Goal: Task Accomplishment & Management: Manage account settings

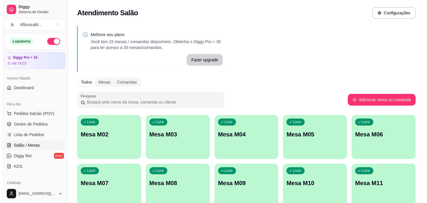
scroll to position [26, 0]
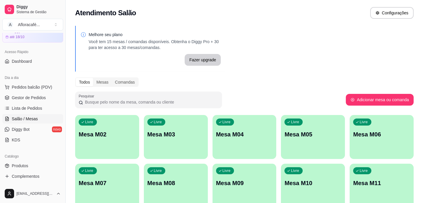
click at [128, 123] on div "Livre Mesa M02" at bounding box center [107, 133] width 64 height 37
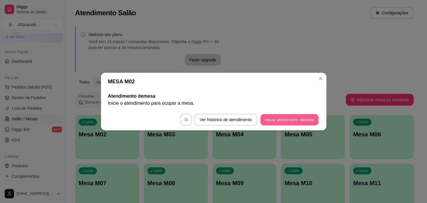
click at [311, 125] on button "Iniciar atendimento de mesa" at bounding box center [290, 119] width 58 height 11
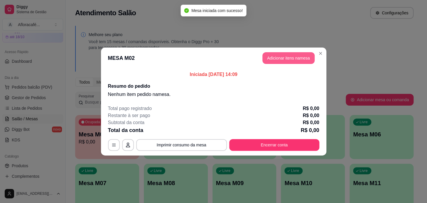
click at [299, 62] on button "Adicionar itens na mesa" at bounding box center [289, 58] width 52 height 12
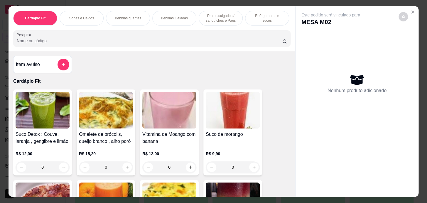
scroll to position [0, 243]
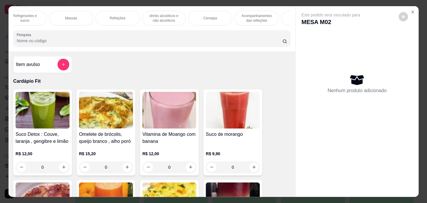
click at [120, 12] on div "Refeições" at bounding box center [117, 18] width 44 height 15
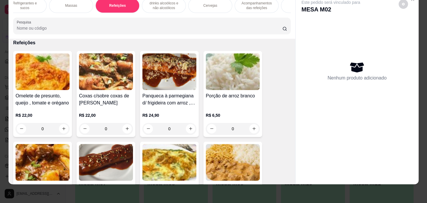
scroll to position [3692, 0]
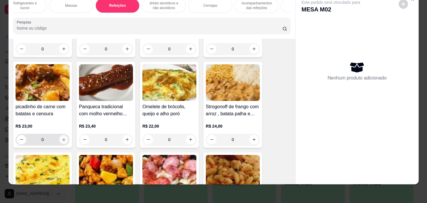
click at [60, 136] on button "increase-product-quantity" at bounding box center [63, 139] width 9 height 9
type input "1"
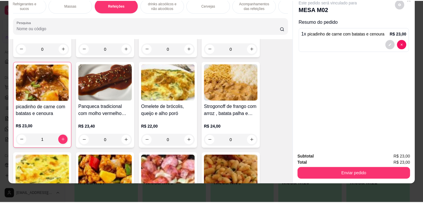
scroll to position [3773, 0]
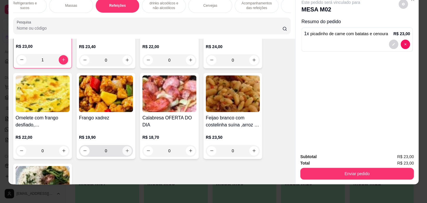
click at [124, 147] on button "increase-product-quantity" at bounding box center [126, 150] width 9 height 9
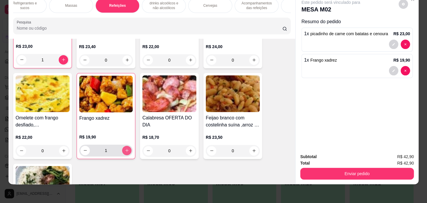
type input "1"
click at [370, 160] on div "Total R$ 42,90" at bounding box center [357, 163] width 114 height 6
drag, startPoint x: 367, startPoint y: 162, endPoint x: 370, endPoint y: 165, distance: 4.2
click at [370, 167] on div "Enviar pedido" at bounding box center [357, 173] width 114 height 13
click at [351, 167] on div "Enviar pedido" at bounding box center [357, 173] width 114 height 13
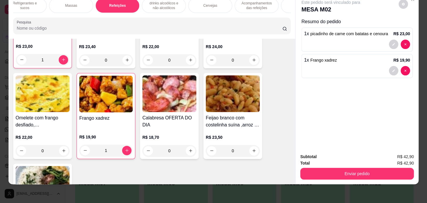
click at [349, 168] on button "Enviar pedido" at bounding box center [357, 174] width 114 height 12
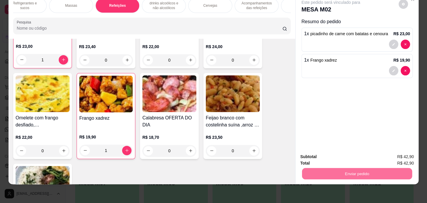
click at [349, 158] on button "Registrar cliente" at bounding box center [359, 155] width 39 height 11
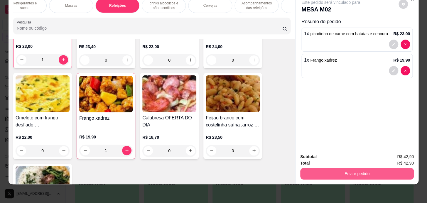
click at [384, 169] on button "Enviar pedido" at bounding box center [357, 174] width 114 height 12
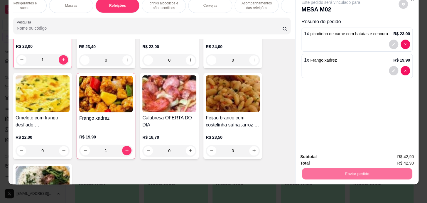
click at [391, 158] on button "Enviar pedido" at bounding box center [398, 155] width 33 height 11
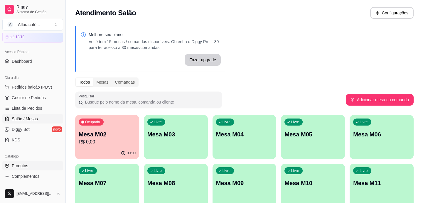
click at [28, 163] on link "Produtos" at bounding box center [32, 165] width 61 height 9
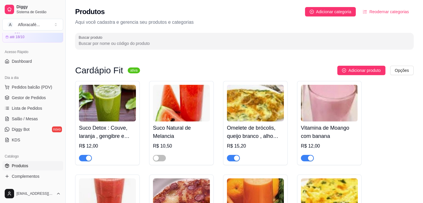
click at [206, 43] on input "Buscar produto" at bounding box center [245, 44] width 332 height 6
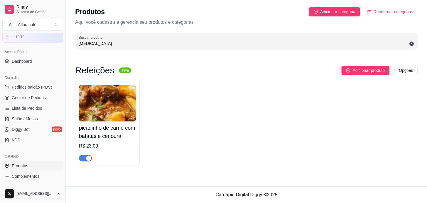
click at [85, 159] on button "button" at bounding box center [85, 158] width 13 height 6
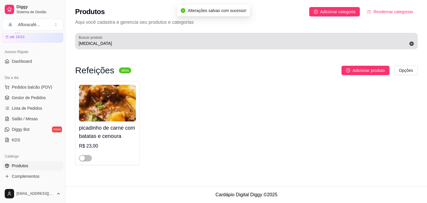
click at [155, 39] on div "[MEDICAL_DATA]" at bounding box center [247, 41] width 336 height 12
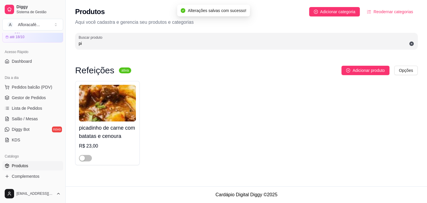
type input "p"
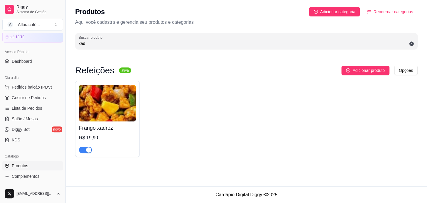
type input "xad"
click at [88, 150] on div "button" at bounding box center [88, 149] width 5 height 5
click at [38, 119] on link "Salão / Mesas" at bounding box center [32, 118] width 61 height 9
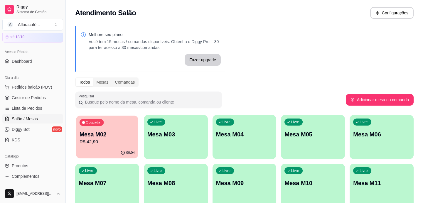
click at [126, 152] on div "00:04" at bounding box center [127, 153] width 14 height 5
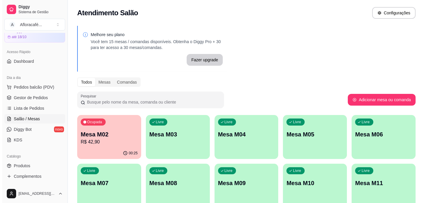
scroll to position [80, 0]
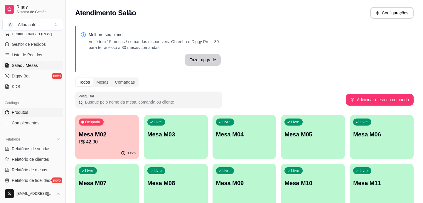
click at [36, 112] on link "Produtos" at bounding box center [32, 112] width 61 height 9
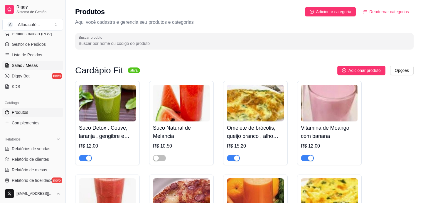
click at [31, 63] on span "Salão / Mesas" at bounding box center [25, 66] width 26 height 6
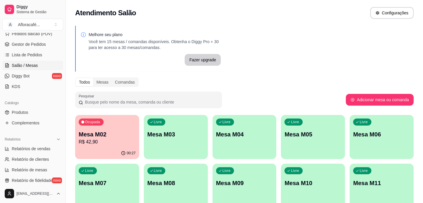
click at [164, 147] on div "Livre Mesa M03" at bounding box center [176, 133] width 64 height 37
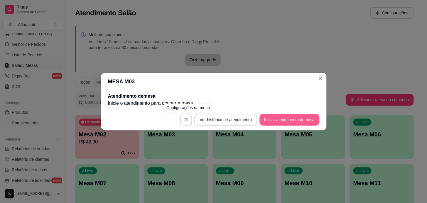
click at [271, 121] on button "Iniciar atendimento de mesa" at bounding box center [290, 120] width 60 height 12
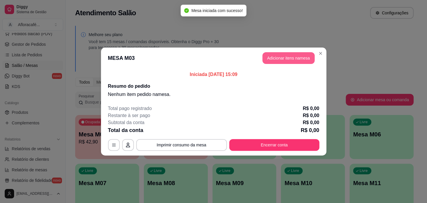
click at [276, 56] on button "Adicionar itens na mesa" at bounding box center [289, 58] width 52 height 12
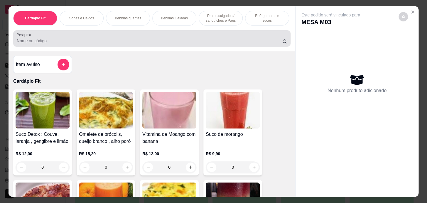
click at [59, 41] on input "Pesquisa" at bounding box center [150, 41] width 266 height 6
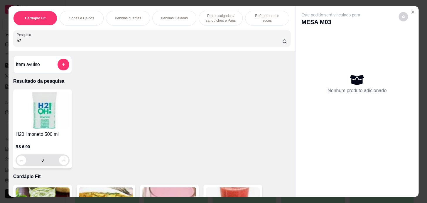
type input "h2"
click at [63, 162] on icon "increase-product-quantity" at bounding box center [64, 160] width 4 height 4
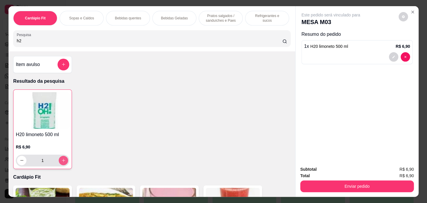
type input "1"
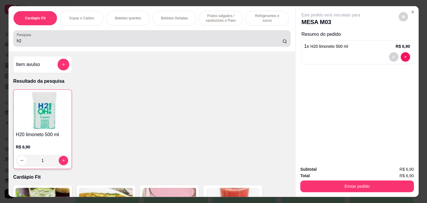
click at [132, 47] on div "Pesquisa h2" at bounding box center [152, 38] width 278 height 16
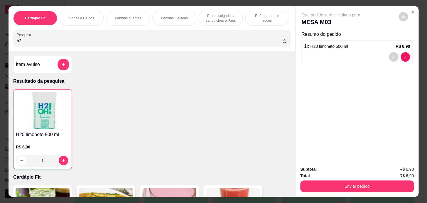
type input "h"
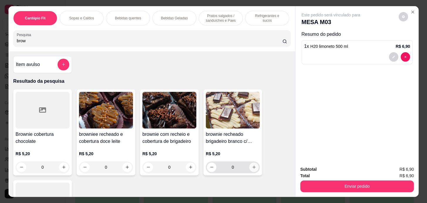
type input "brow"
click at [250, 169] on button "increase-product-quantity" at bounding box center [254, 167] width 9 height 9
type input "1"
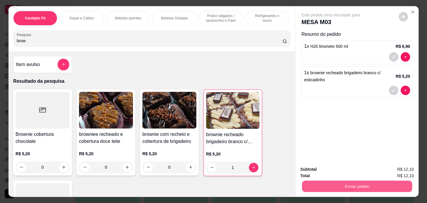
click at [341, 183] on button "Enviar pedido" at bounding box center [357, 186] width 110 height 11
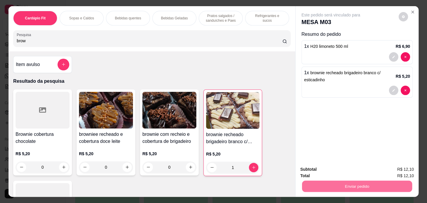
click at [360, 169] on button "Registrar cliente" at bounding box center [360, 169] width 38 height 11
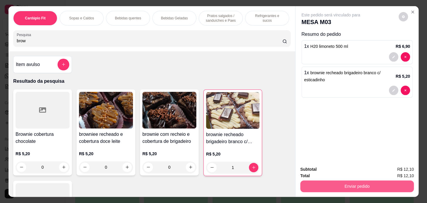
click at [381, 182] on button "Enviar pedido" at bounding box center [357, 187] width 114 height 12
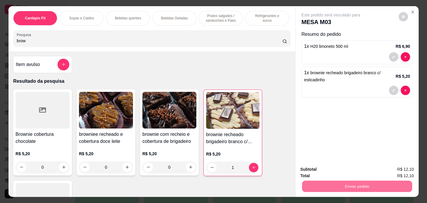
click at [400, 171] on button "Enviar pedido" at bounding box center [398, 169] width 33 height 11
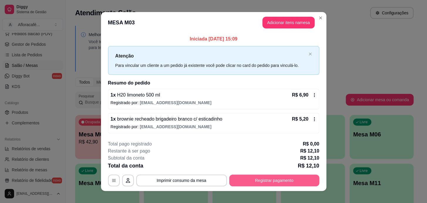
click at [273, 184] on button "Registrar pagamento" at bounding box center [274, 181] width 90 height 12
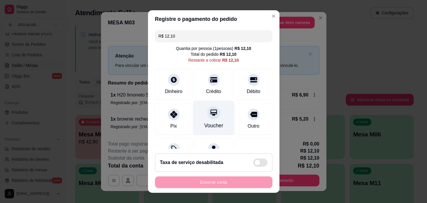
click at [215, 121] on div "Voucher" at bounding box center [213, 118] width 41 height 34
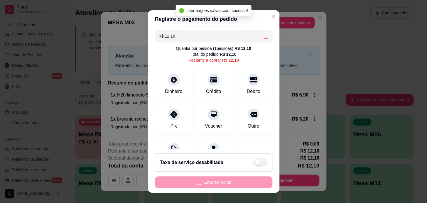
type input "R$ 0,00"
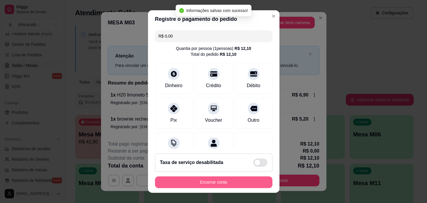
click at [226, 184] on button "Encerrar conta" at bounding box center [213, 183] width 117 height 12
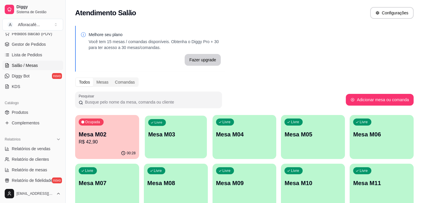
click at [162, 149] on div "Livre Mesa M03" at bounding box center [176, 134] width 62 height 36
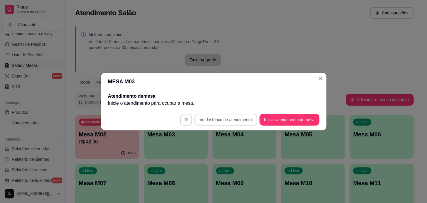
click at [225, 120] on button "Ver histórico de atendimento" at bounding box center [225, 120] width 63 height 12
click at [278, 121] on button "Iniciar atendimento de mesa" at bounding box center [290, 119] width 58 height 11
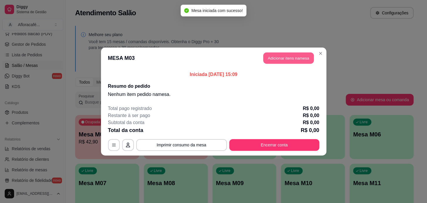
click at [273, 59] on button "Adicionar itens na mesa" at bounding box center [288, 58] width 51 height 11
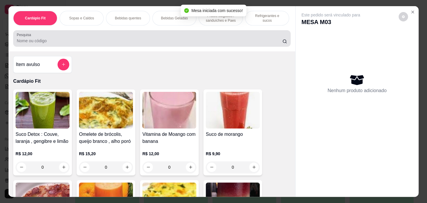
click at [143, 40] on input "Pesquisa" at bounding box center [150, 41] width 266 height 6
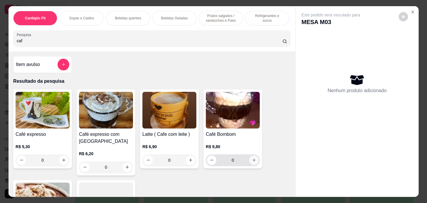
type input "caf"
click at [253, 164] on button "increase-product-quantity" at bounding box center [253, 160] width 9 height 9
click at [252, 162] on icon "increase-product-quantity" at bounding box center [254, 160] width 4 height 4
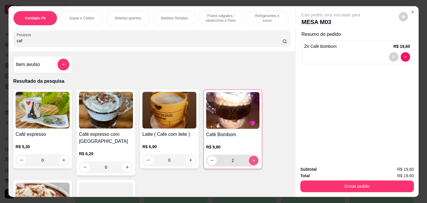
type input "2"
click at [217, 44] on input "caf" at bounding box center [150, 41] width 266 height 6
type input "c"
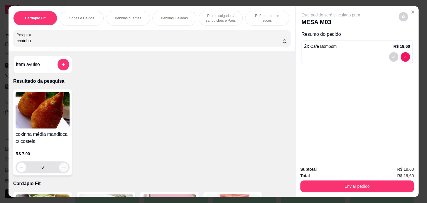
type input "coxinha"
click at [64, 168] on button "increase-product-quantity" at bounding box center [63, 167] width 9 height 9
type input "1"
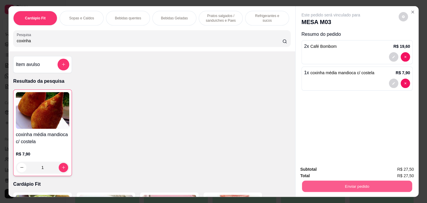
click at [323, 183] on button "Enviar pedido" at bounding box center [357, 186] width 110 height 11
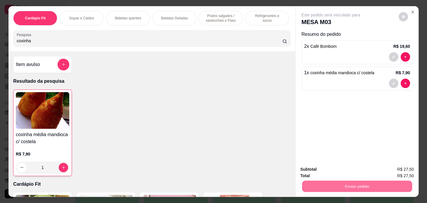
click at [394, 169] on button "Enviar pedido" at bounding box center [398, 169] width 33 height 11
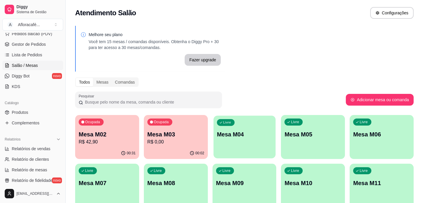
click at [238, 146] on div "Livre Mesa M04" at bounding box center [245, 134] width 62 height 36
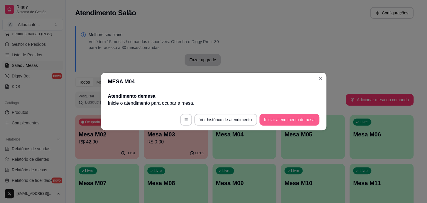
click at [279, 119] on button "Iniciar atendimento de mesa" at bounding box center [290, 120] width 60 height 12
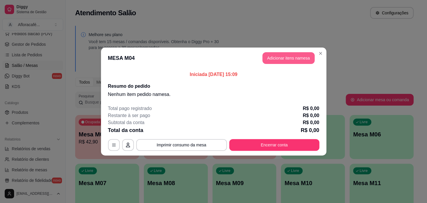
click at [284, 61] on button "Adicionar itens na mesa" at bounding box center [289, 58] width 52 height 12
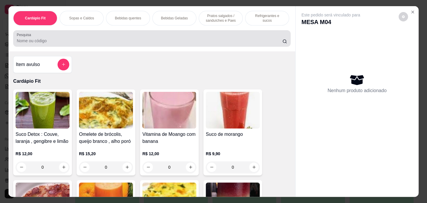
click at [140, 37] on div at bounding box center [152, 39] width 271 height 12
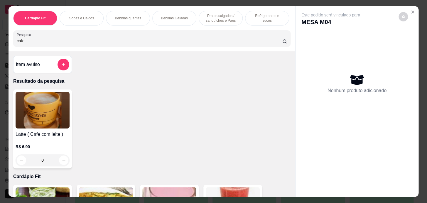
type input "cafe"
click at [63, 160] on div "0" at bounding box center [43, 161] width 54 height 12
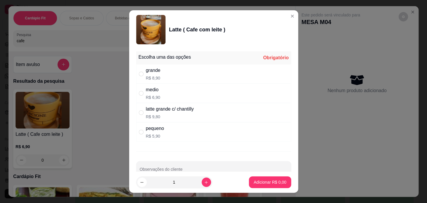
click at [171, 73] on div "grande R$ 8,90" at bounding box center [213, 73] width 155 height 19
radio input "true"
click at [204, 181] on icon "increase-product-quantity" at bounding box center [206, 182] width 4 height 4
type input "2"
click at [273, 180] on p "Adicionar R$ 17,80" at bounding box center [269, 183] width 34 height 6
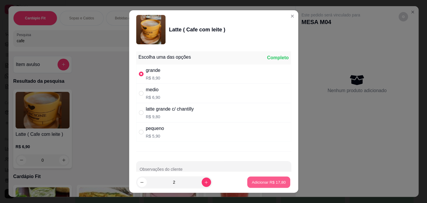
type input "2"
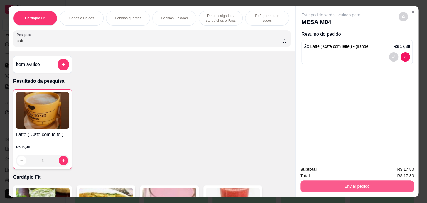
click at [373, 184] on button "Enviar pedido" at bounding box center [357, 187] width 114 height 12
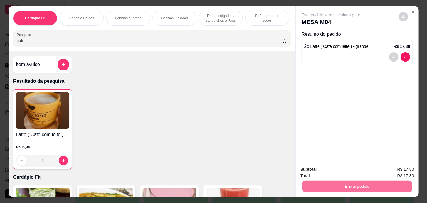
click at [397, 168] on button "Enviar pedido" at bounding box center [399, 169] width 32 height 11
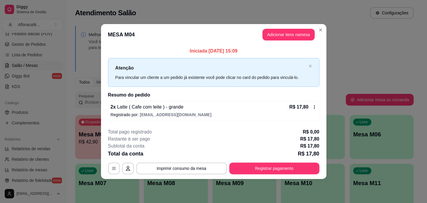
click at [281, 162] on div "**********" at bounding box center [213, 152] width 211 height 46
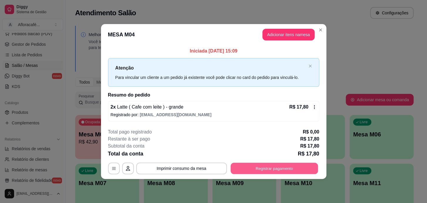
click at [281, 165] on button "Registrar pagamento" at bounding box center [275, 168] width 88 height 11
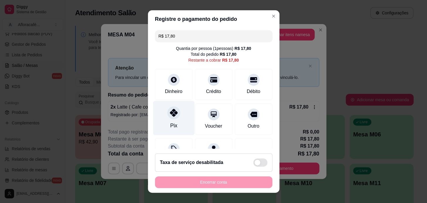
drag, startPoint x: 167, startPoint y: 117, endPoint x: 182, endPoint y: 127, distance: 18.0
click at [167, 117] on div at bounding box center [173, 112] width 13 height 13
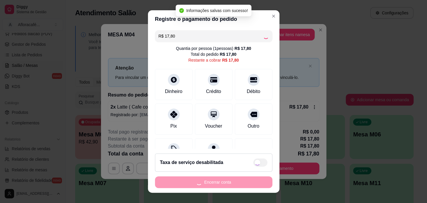
type input "R$ 0,00"
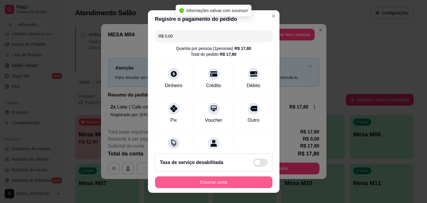
click at [208, 181] on button "Encerrar conta" at bounding box center [213, 183] width 117 height 12
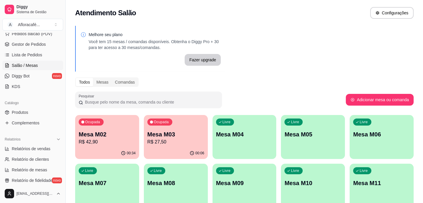
click at [193, 136] on p "Mesa M03" at bounding box center [175, 134] width 57 height 8
click at [113, 128] on div "Ocupada Mesa M02 R$ 42,90" at bounding box center [107, 131] width 64 height 33
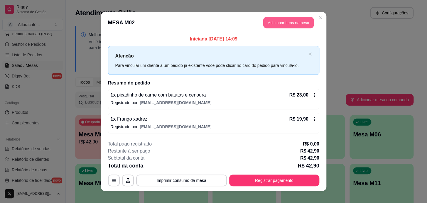
click at [280, 26] on button "Adicionar itens na mesa" at bounding box center [288, 22] width 51 height 11
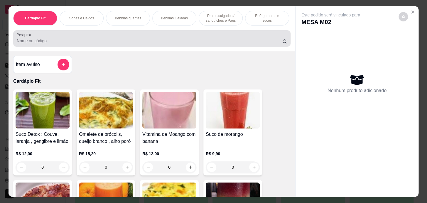
click at [76, 47] on div "Pesquisa" at bounding box center [152, 38] width 278 height 16
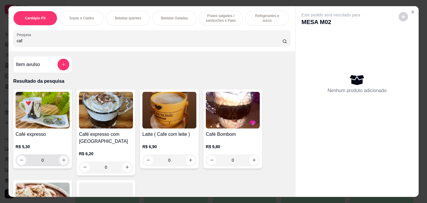
type input "caf"
click at [63, 162] on icon "increase-product-quantity" at bounding box center [64, 160] width 4 height 4
type input "2"
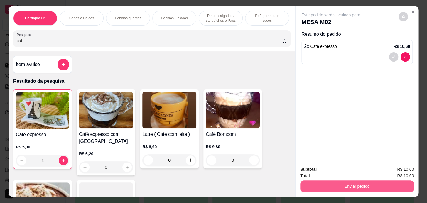
click at [338, 183] on button "Enviar pedido" at bounding box center [357, 187] width 114 height 12
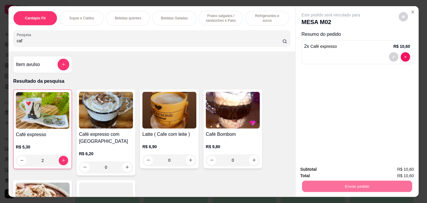
click at [397, 172] on button "Enviar pedido" at bounding box center [399, 169] width 32 height 11
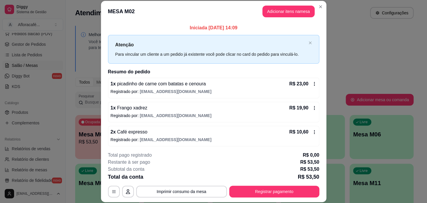
click at [254, 131] on div "2 x Café expresso R$ 10,60" at bounding box center [214, 132] width 206 height 7
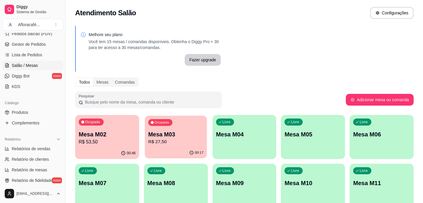
click at [177, 137] on p "Mesa M03" at bounding box center [175, 135] width 55 height 8
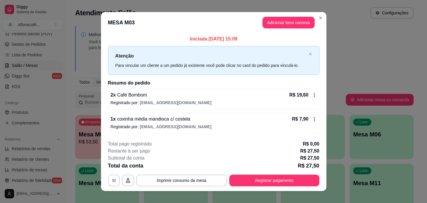
click at [277, 99] on div "2 x Café Bombom R$ 19,60 Registrado por: [EMAIL_ADDRESS][DOMAIN_NAME]" at bounding box center [213, 99] width 211 height 21
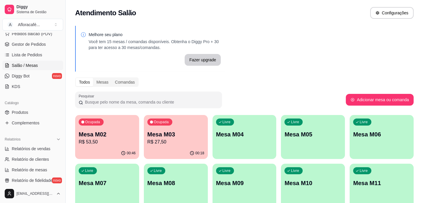
click at [161, 144] on p "R$ 27,50" at bounding box center [175, 142] width 57 height 7
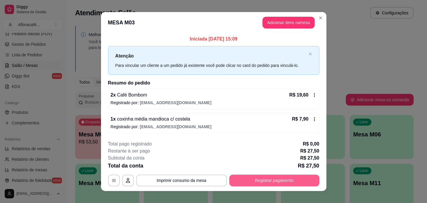
click at [246, 183] on button "Registrar pagamento" at bounding box center [274, 181] width 90 height 12
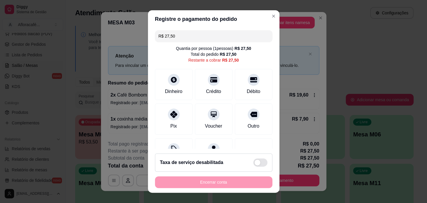
click at [203, 38] on input "R$ 27,50" at bounding box center [214, 36] width 110 height 12
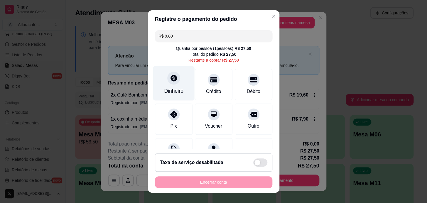
type input "R$ 9,80"
click at [174, 80] on div at bounding box center [173, 78] width 13 height 13
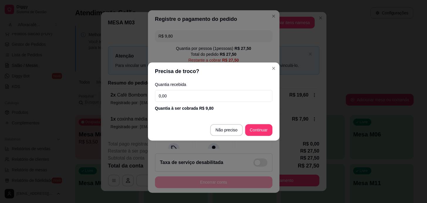
click at [187, 93] on input "0,00" at bounding box center [213, 96] width 117 height 12
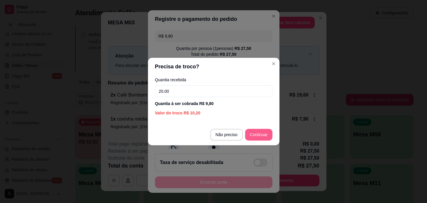
type input "20,00"
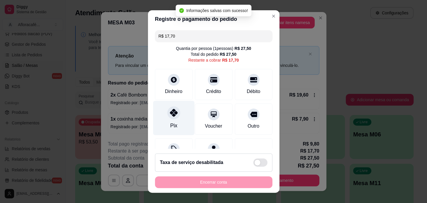
click at [165, 120] on div "Pix" at bounding box center [173, 118] width 41 height 34
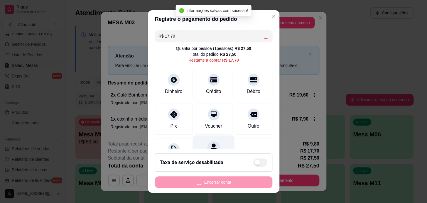
type input "R$ 0,00"
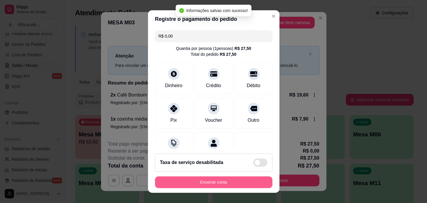
click at [208, 182] on button "Encerrar conta" at bounding box center [213, 183] width 117 height 12
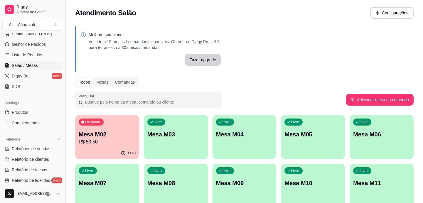
click at [118, 141] on p "R$ 53,50" at bounding box center [107, 142] width 57 height 7
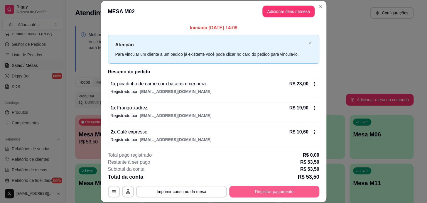
click at [273, 187] on button "Registrar pagamento" at bounding box center [274, 192] width 90 height 12
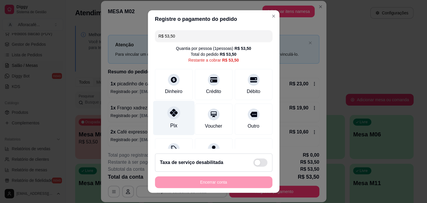
click at [171, 120] on div "Pix" at bounding box center [173, 118] width 41 height 34
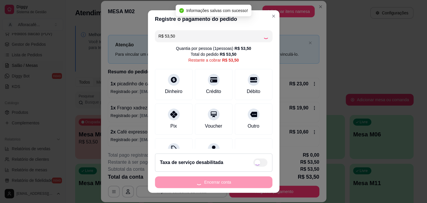
type input "R$ 0,00"
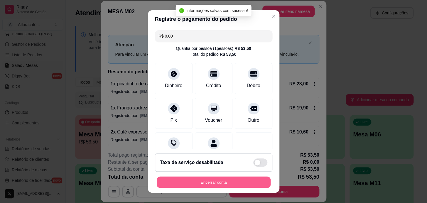
click at [217, 182] on button "Encerrar conta" at bounding box center [214, 182] width 114 height 11
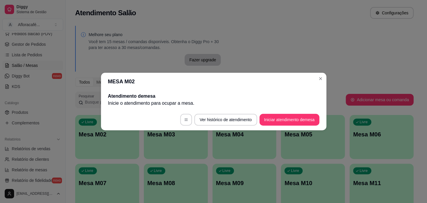
click at [319, 73] on header "MESA M02" at bounding box center [214, 82] width 226 height 18
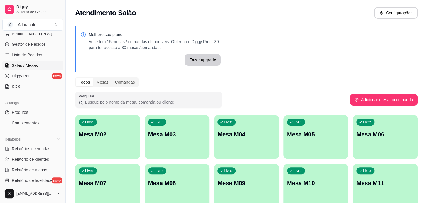
click at [322, 78] on div "Todos Mesas Comandas" at bounding box center [246, 82] width 343 height 9
click at [321, 78] on div "Todos Mesas Comandas" at bounding box center [244, 82] width 339 height 9
click at [320, 78] on div "Todos Mesas Comandas" at bounding box center [244, 82] width 339 height 9
click at [100, 153] on div "button" at bounding box center [107, 155] width 64 height 7
click at [136, 140] on div "Livre Mesa M02" at bounding box center [107, 133] width 64 height 37
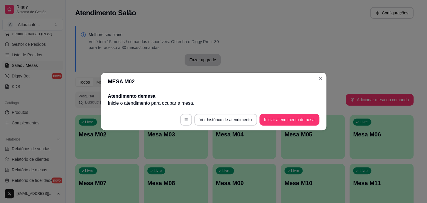
drag, startPoint x: 277, startPoint y: 110, endPoint x: 279, endPoint y: 115, distance: 5.9
click at [279, 115] on footer "Ver histórico de atendimento Iniciar atendimento de mesa" at bounding box center [214, 119] width 226 height 21
click at [281, 121] on button "Iniciar atendimento de mesa" at bounding box center [290, 120] width 60 height 12
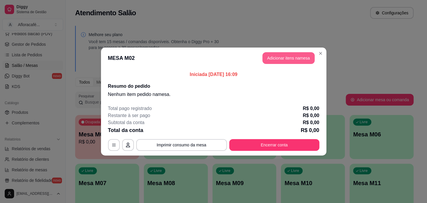
click at [306, 56] on button "Adicionar itens na mesa" at bounding box center [289, 58] width 52 height 12
click at [273, 57] on div "Item avulso Cardápio Fit Suco Detox : Couve, laranja , gengibre e limão R$ 12,0…" at bounding box center [149, 125] width 295 height 150
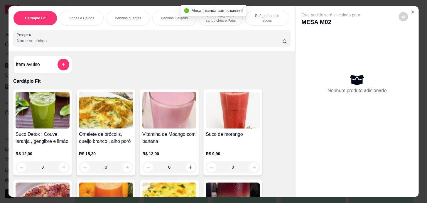
click at [235, 37] on div at bounding box center [152, 39] width 271 height 12
drag, startPoint x: 112, startPoint y: 17, endPoint x: 136, endPoint y: 15, distance: 24.2
click at [112, 17] on div "Bebidas quentes" at bounding box center [128, 18] width 44 height 15
click at [135, 15] on div "Cardápio Fit Sopas e Caldos Bebidas quentes Bebidas Geladas Pratos salgados / s…" at bounding box center [152, 28] width 287 height 45
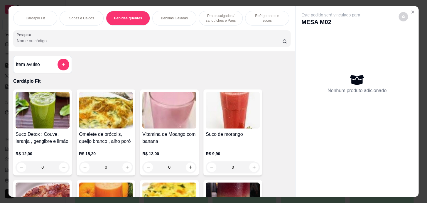
scroll to position [15, 0]
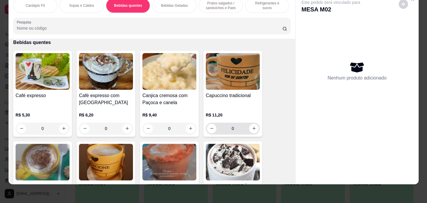
click at [253, 128] on icon "increase-product-quantity" at bounding box center [254, 128] width 3 height 3
type input "1"
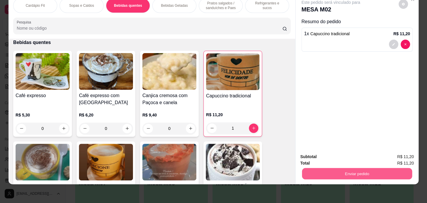
click at [310, 168] on button "Enviar pedido" at bounding box center [357, 173] width 110 height 11
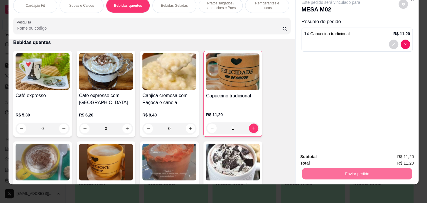
click at [393, 154] on button "Enviar pedido" at bounding box center [399, 155] width 32 height 11
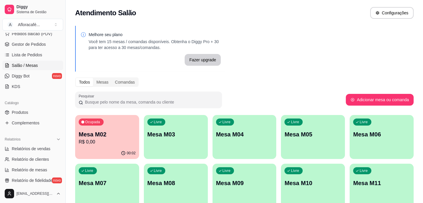
drag, startPoint x: 19, startPoint y: 99, endPoint x: 132, endPoint y: 74, distance: 116.0
click at [19, 106] on div "Catálogo" at bounding box center [32, 102] width 61 height 9
click at [20, 111] on div "Catálogo Produtos Complementos" at bounding box center [33, 113] width 66 height 34
click at [21, 112] on span "Produtos" at bounding box center [20, 113] width 16 height 6
click at [27, 113] on span "Produtos" at bounding box center [20, 113] width 16 height 6
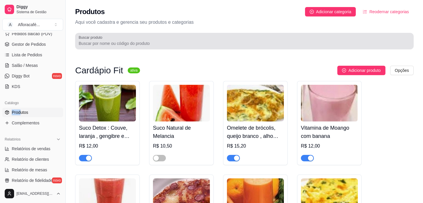
click at [145, 44] on input "Buscar produto" at bounding box center [245, 44] width 332 height 6
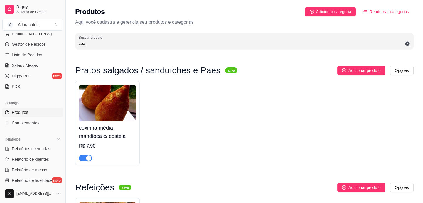
type input "cox"
click at [89, 156] on div "button" at bounding box center [88, 158] width 5 height 5
click at [33, 66] on span "Salão / Mesas" at bounding box center [25, 66] width 26 height 6
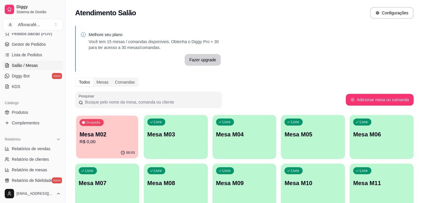
click at [85, 132] on p "Mesa M02" at bounding box center [107, 135] width 55 height 8
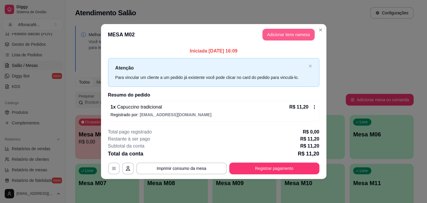
click at [282, 42] on header "MESA M02 Adicionar itens na mesa" at bounding box center [214, 34] width 226 height 21
click at [280, 36] on button "Adicionar itens na mesa" at bounding box center [288, 34] width 51 height 11
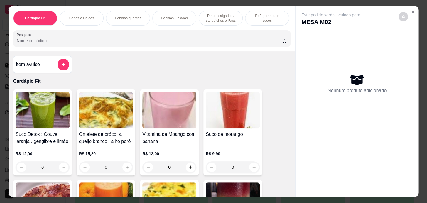
click at [210, 22] on div "Pratos salgados / sanduíches e Paes" at bounding box center [221, 18] width 44 height 15
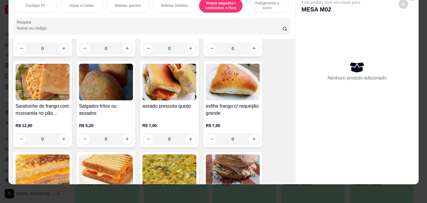
scroll to position [2511, 0]
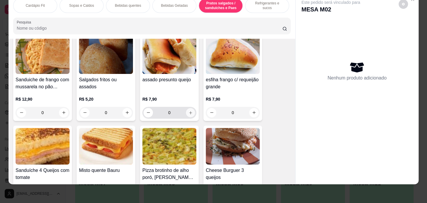
click at [191, 112] on button "increase-product-quantity" at bounding box center [190, 112] width 9 height 9
type input "1"
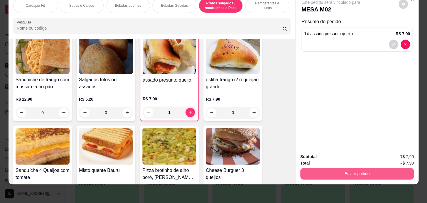
drag, startPoint x: 350, startPoint y: 162, endPoint x: 350, endPoint y: 167, distance: 5.0
click at [350, 167] on div "Enviar pedido" at bounding box center [357, 173] width 114 height 13
click at [350, 168] on button "Enviar pedido" at bounding box center [357, 173] width 110 height 11
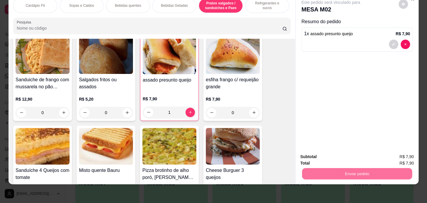
click at [348, 156] on button "Registrar cliente" at bounding box center [360, 155] width 38 height 11
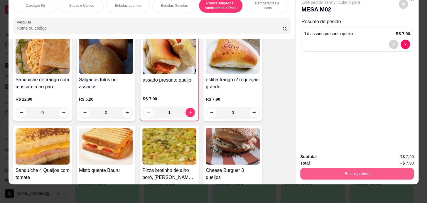
click at [397, 174] on button "Enviar pedido" at bounding box center [357, 174] width 114 height 12
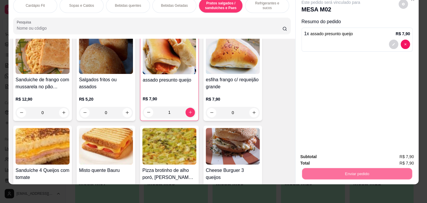
click at [397, 155] on button "Enviar pedido" at bounding box center [398, 155] width 33 height 11
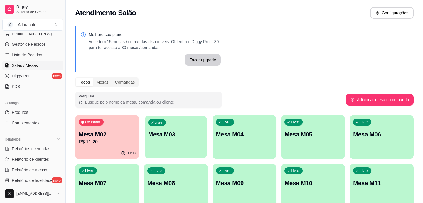
click at [173, 124] on div "Livre Mesa M03" at bounding box center [176, 134] width 62 height 36
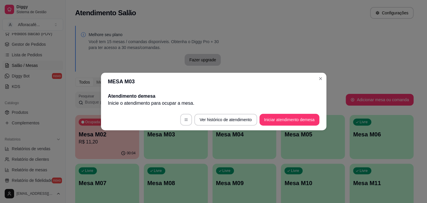
drag, startPoint x: 279, startPoint y: 113, endPoint x: 280, endPoint y: 117, distance: 4.2
click at [279, 114] on footer "Ver histórico de atendimento Iniciar atendimento de mesa" at bounding box center [214, 119] width 226 height 21
click at [280, 120] on button "Iniciar atendimento de mesa" at bounding box center [290, 120] width 60 height 12
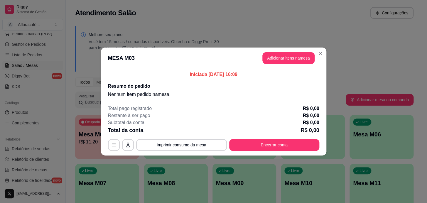
click at [300, 57] on button "Adicionar itens na mesa" at bounding box center [289, 58] width 52 height 12
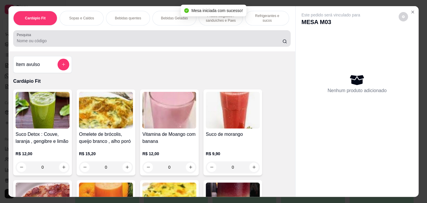
click at [175, 35] on div at bounding box center [152, 39] width 271 height 12
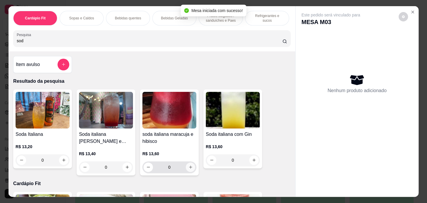
type input "sod"
click at [191, 168] on button "increase-product-quantity" at bounding box center [190, 167] width 9 height 9
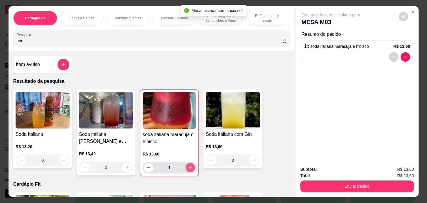
type input "1"
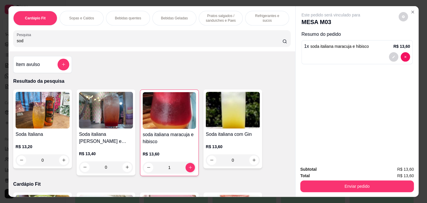
drag, startPoint x: 205, startPoint y: 12, endPoint x: 205, endPoint y: 15, distance: 3.3
click at [205, 14] on p "Pratos salgados / sanduíches e Paes" at bounding box center [221, 18] width 34 height 9
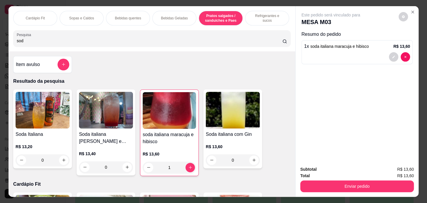
scroll to position [15, 0]
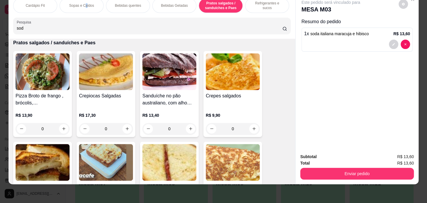
drag, startPoint x: 85, startPoint y: 3, endPoint x: 122, endPoint y: 5, distance: 38.0
click at [86, 3] on p "Sopas e Caldos" at bounding box center [81, 5] width 25 height 5
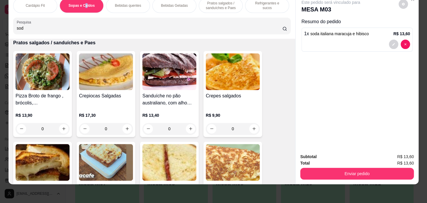
scroll to position [504, 0]
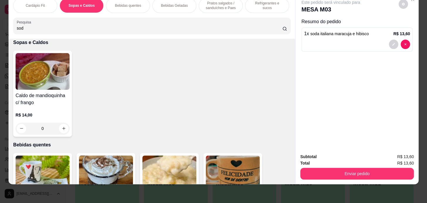
click at [129, 3] on p "Bebidas quentes" at bounding box center [128, 5] width 26 height 5
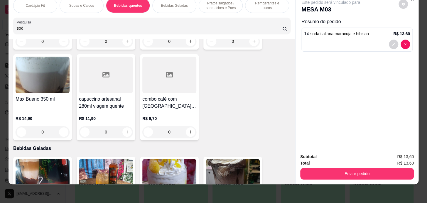
scroll to position [1247, 0]
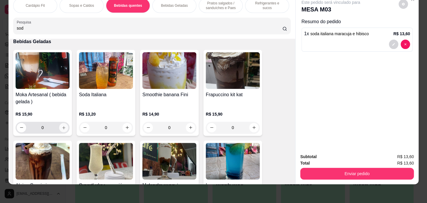
click at [62, 123] on button "increase-product-quantity" at bounding box center [63, 127] width 9 height 9
type input "1"
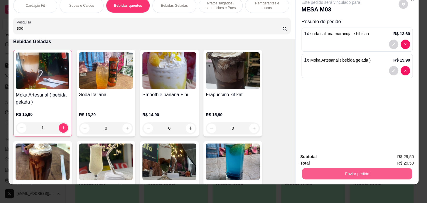
click at [333, 168] on button "Enviar pedido" at bounding box center [357, 173] width 110 height 11
click at [337, 169] on button "Enviar pedido" at bounding box center [357, 173] width 110 height 11
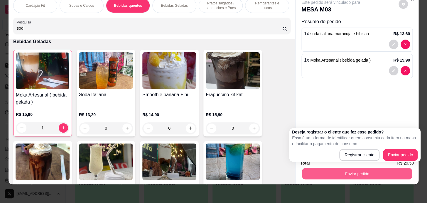
click at [338, 170] on button "Enviar pedido" at bounding box center [357, 173] width 110 height 11
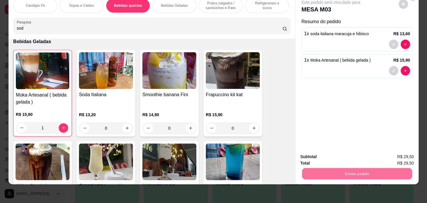
click at [393, 152] on button "Enviar pedido" at bounding box center [398, 155] width 33 height 11
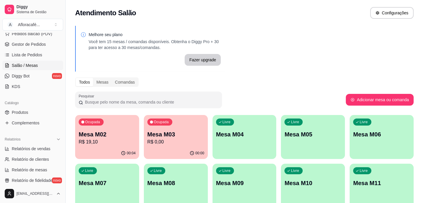
click at [112, 135] on p "Mesa M02" at bounding box center [107, 134] width 57 height 8
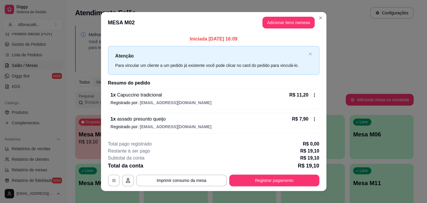
scroll to position [6, 0]
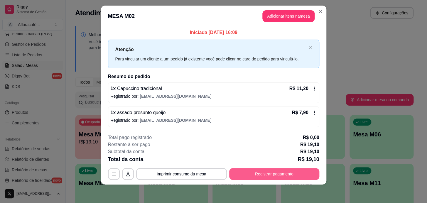
click at [283, 170] on button "Registrar pagamento" at bounding box center [274, 174] width 90 height 12
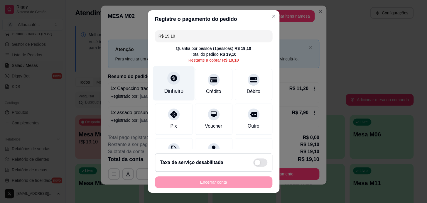
click at [170, 78] on icon at bounding box center [174, 78] width 8 height 8
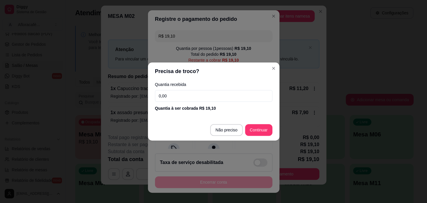
click at [237, 101] on input "0,00" at bounding box center [213, 96] width 117 height 12
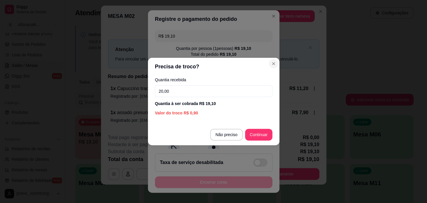
type input "20,00"
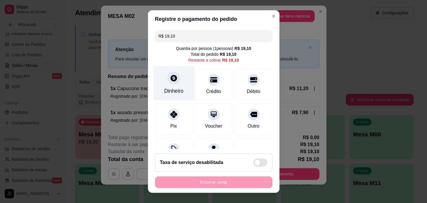
click at [185, 78] on div "Dinheiro" at bounding box center [173, 83] width 41 height 34
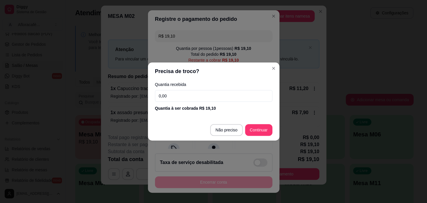
click at [214, 93] on input "0,00" at bounding box center [213, 96] width 117 height 12
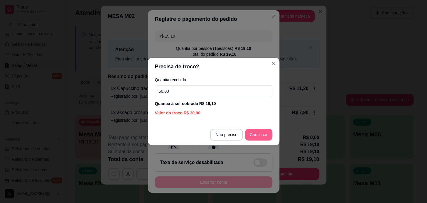
type input "50,00"
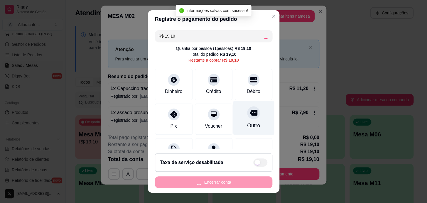
type input "R$ 0,00"
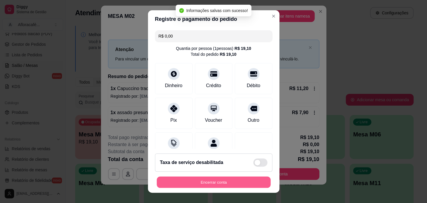
click at [236, 188] on button "Encerrar conta" at bounding box center [214, 182] width 114 height 11
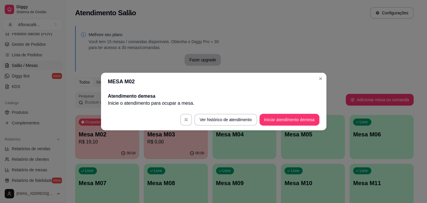
scroll to position [0, 0]
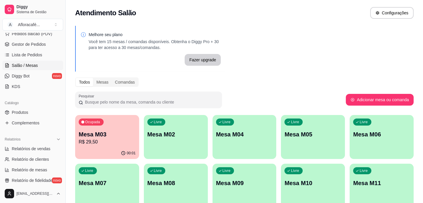
click at [160, 140] on div "Livre Mesa M02" at bounding box center [176, 133] width 64 height 37
click at [103, 153] on div "00:02" at bounding box center [107, 153] width 64 height 11
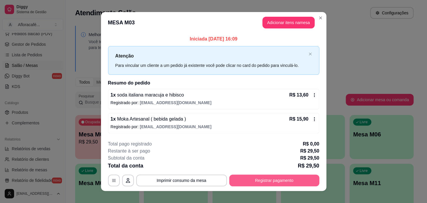
click at [265, 180] on button "Registrar pagamento" at bounding box center [274, 181] width 90 height 12
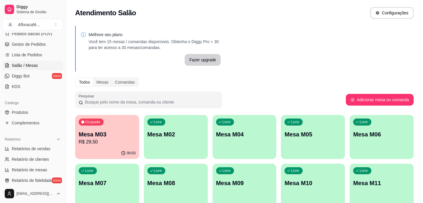
click at [189, 151] on button "Livre Mesa M02" at bounding box center [176, 137] width 64 height 44
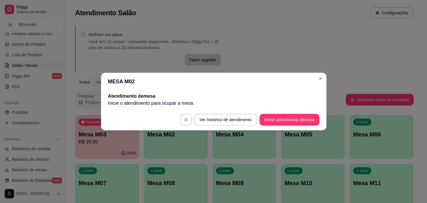
click at [278, 113] on footer "Ver histórico de atendimento Iniciar atendimento de mesa" at bounding box center [214, 119] width 226 height 21
click at [275, 120] on button "Iniciar atendimento de mesa" at bounding box center [290, 119] width 58 height 11
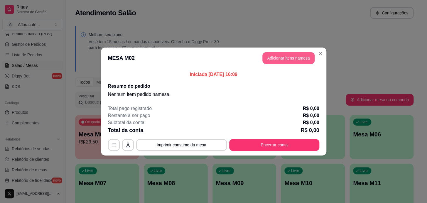
click at [295, 60] on button "Adicionar itens na mesa" at bounding box center [289, 58] width 52 height 12
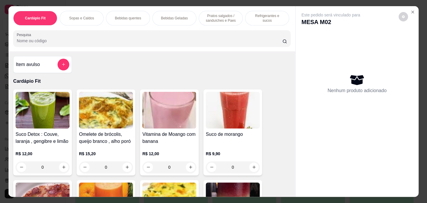
click at [118, 19] on div "Bebidas quentes" at bounding box center [128, 18] width 44 height 15
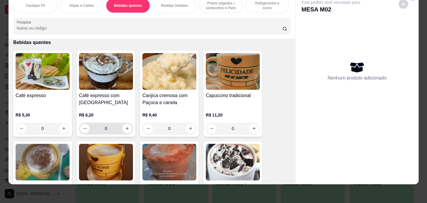
scroll to position [584, 0]
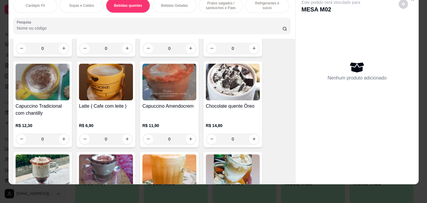
click at [126, 137] on div "0" at bounding box center [106, 139] width 54 height 12
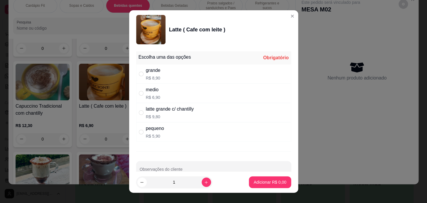
click at [211, 88] on div "medio R$ 6,90" at bounding box center [213, 93] width 155 height 19
radio input "true"
click at [212, 73] on div "grande R$ 8,90" at bounding box center [213, 73] width 155 height 19
radio input "true"
radio input "false"
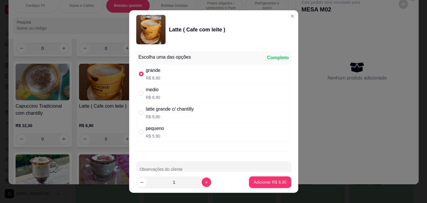
click at [209, 87] on div "medio R$ 6,90" at bounding box center [213, 93] width 155 height 19
radio input "false"
radio input "true"
drag, startPoint x: 202, startPoint y: 178, endPoint x: 200, endPoint y: 180, distance: 3.0
click at [200, 180] on div "1" at bounding box center [174, 183] width 74 height 12
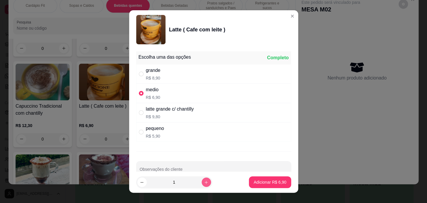
click at [204, 181] on icon "increase-product-quantity" at bounding box center [206, 182] width 4 height 4
type input "2"
click at [252, 180] on p "Adicionar R$ 13,80" at bounding box center [269, 183] width 34 height 6
type input "2"
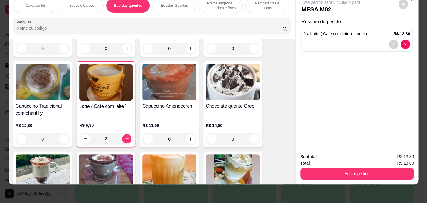
scroll to position [477, 0]
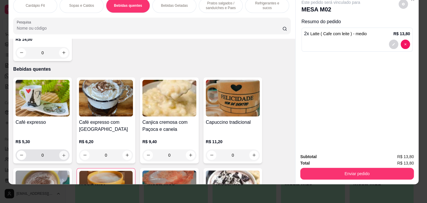
click at [63, 155] on button "increase-product-quantity" at bounding box center [63, 155] width 9 height 9
type input "1"
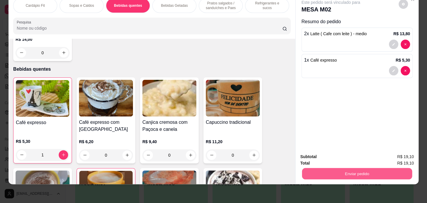
click at [351, 172] on button "Enviar pedido" at bounding box center [357, 173] width 110 height 11
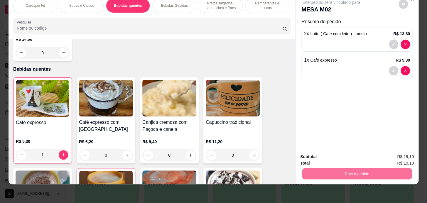
click at [413, 153] on button "Enviar pedido" at bounding box center [398, 155] width 33 height 11
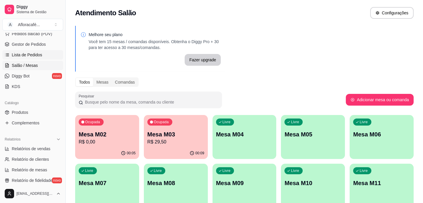
click at [38, 53] on span "Lista de Pedidos" at bounding box center [27, 55] width 31 height 6
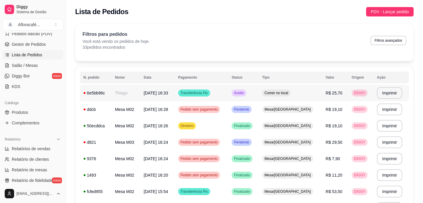
click at [128, 98] on td "Thiago" at bounding box center [126, 93] width 29 height 16
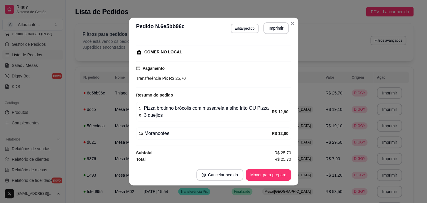
scroll to position [1, 0]
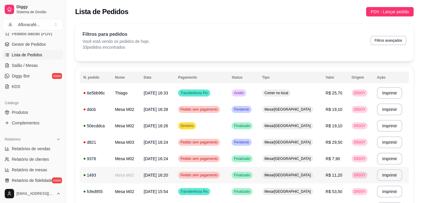
click at [259, 174] on td "Finalizado" at bounding box center [243, 175] width 31 height 16
click at [33, 66] on span "Salão / Mesas" at bounding box center [25, 66] width 26 height 6
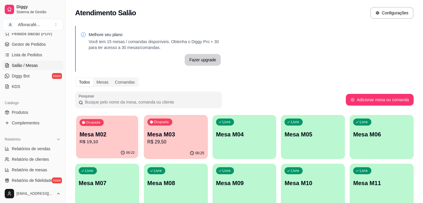
click at [132, 128] on div "Ocupada Mesa M02 R$ 19,10" at bounding box center [107, 132] width 62 height 32
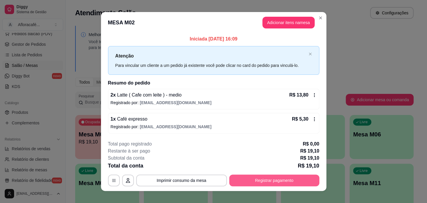
click at [291, 182] on button "Registrar pagamento" at bounding box center [274, 181] width 90 height 12
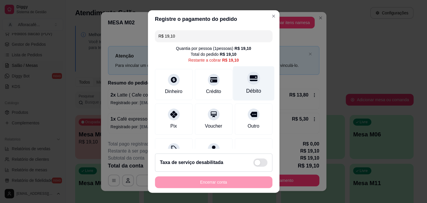
click at [245, 85] on div "Débito" at bounding box center [253, 83] width 41 height 34
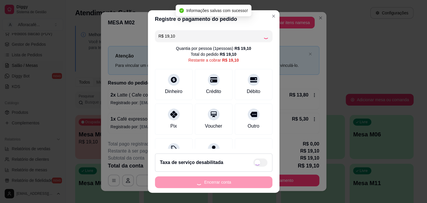
type input "R$ 0,00"
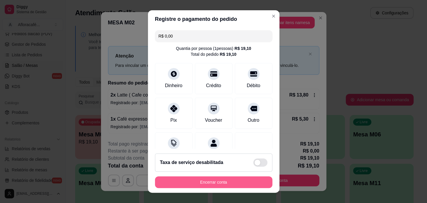
click at [225, 178] on button "Encerrar conta" at bounding box center [213, 183] width 117 height 12
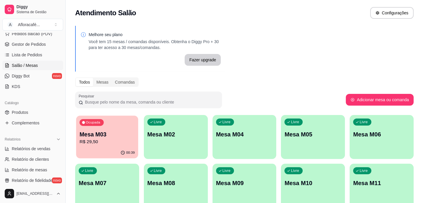
click at [104, 138] on p "Mesa M03" at bounding box center [107, 135] width 55 height 8
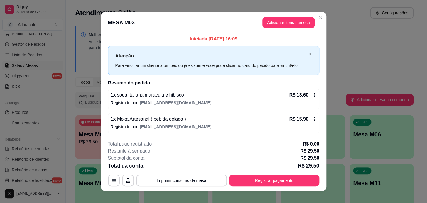
scroll to position [6, 0]
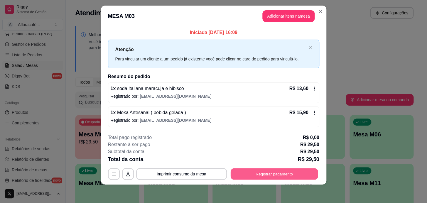
click at [255, 173] on button "Registrar pagamento" at bounding box center [275, 173] width 88 height 11
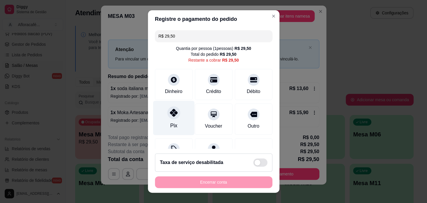
click at [170, 112] on icon at bounding box center [174, 113] width 8 height 8
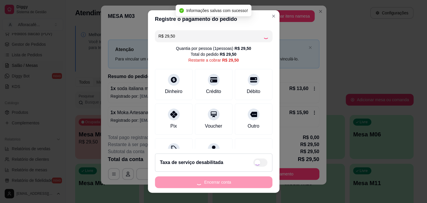
type input "R$ 0,00"
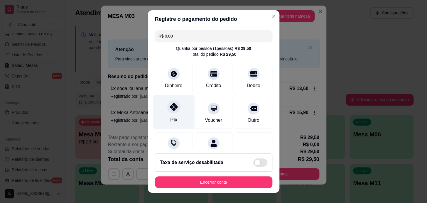
click at [170, 109] on icon at bounding box center [174, 107] width 8 height 8
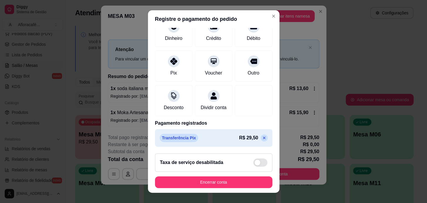
scroll to position [9, 0]
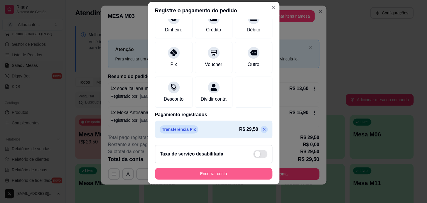
click at [212, 172] on button "Encerrar conta" at bounding box center [213, 174] width 117 height 12
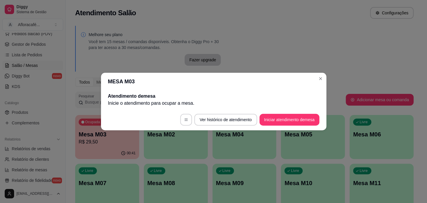
scroll to position [0, 0]
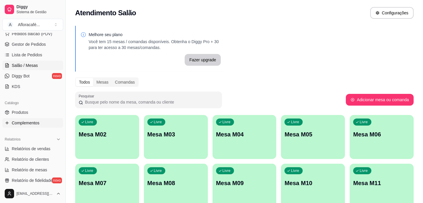
click at [30, 118] on link "Complementos" at bounding box center [32, 122] width 61 height 9
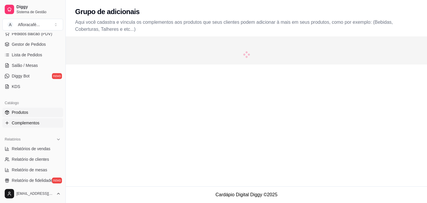
click at [29, 113] on link "Produtos" at bounding box center [32, 112] width 61 height 9
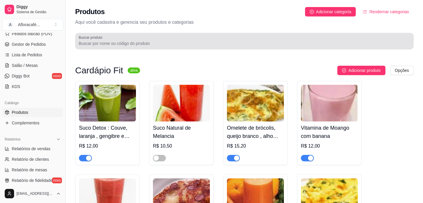
click at [142, 41] on div at bounding box center [245, 41] width 332 height 12
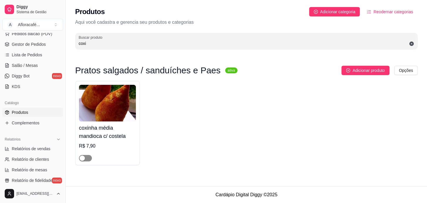
type input "coxi"
click at [90, 160] on span "button" at bounding box center [85, 158] width 13 height 6
click at [30, 67] on span "Salão / Mesas" at bounding box center [25, 66] width 26 height 6
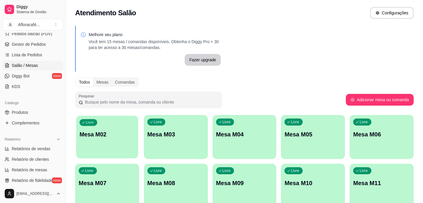
click at [104, 132] on p "Mesa M02" at bounding box center [107, 135] width 55 height 8
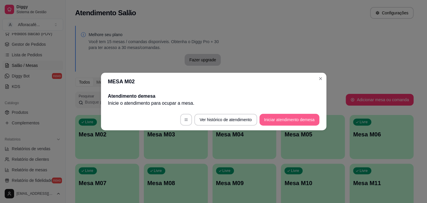
click at [315, 122] on button "Iniciar atendimento de mesa" at bounding box center [290, 120] width 60 height 12
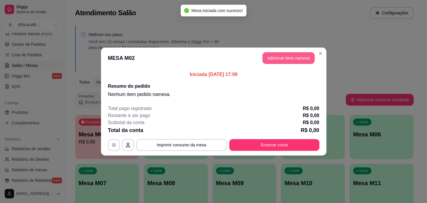
click at [281, 62] on button "Adicionar itens na mesa" at bounding box center [289, 58] width 52 height 12
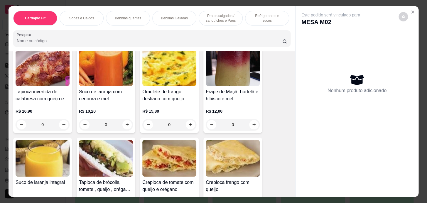
scroll to position [160, 0]
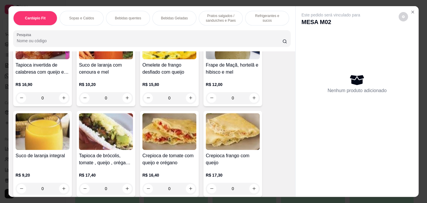
click at [112, 15] on div "Bebidas quentes" at bounding box center [128, 18] width 44 height 15
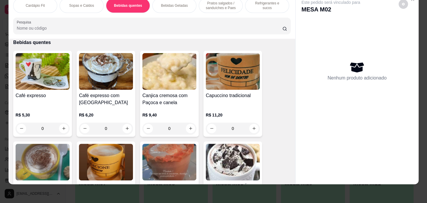
scroll to position [610, 0]
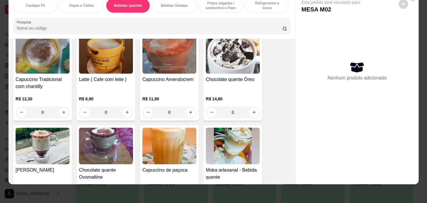
click at [126, 111] on div "0" at bounding box center [106, 113] width 54 height 12
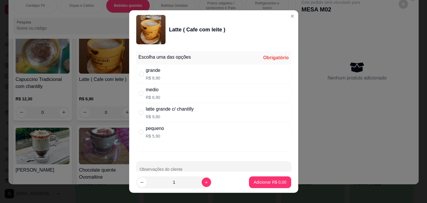
click at [173, 97] on div "medio R$ 6,90" at bounding box center [213, 93] width 155 height 19
radio input "true"
click at [283, 183] on button "Adicionar R$ 6,90" at bounding box center [270, 183] width 42 height 12
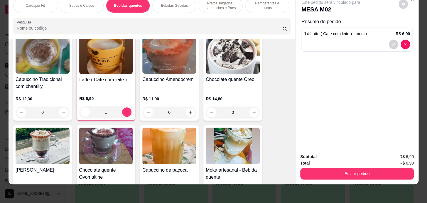
type input "1"
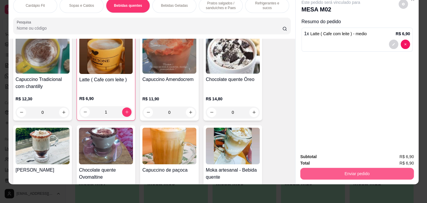
click at [372, 173] on button "Enviar pedido" at bounding box center [357, 174] width 114 height 12
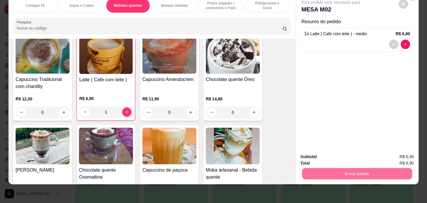
click at [368, 154] on button "Registrar cliente" at bounding box center [359, 155] width 39 height 11
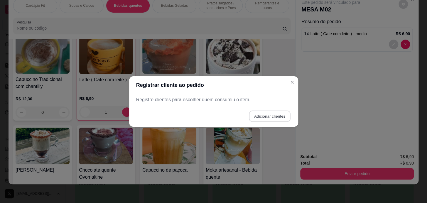
click at [258, 118] on button "Adicionar clientes" at bounding box center [269, 116] width 41 height 11
click at [262, 105] on input "Nome do cliente" at bounding box center [214, 102] width 148 height 6
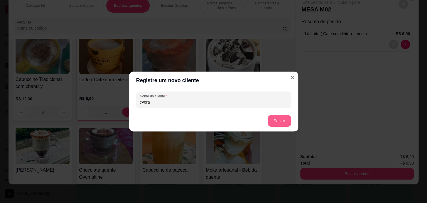
type input "evera"
click at [276, 120] on button "Salvar" at bounding box center [279, 121] width 23 height 12
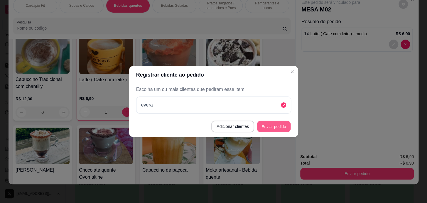
click at [282, 122] on button "Enviar pedido" at bounding box center [273, 126] width 33 height 11
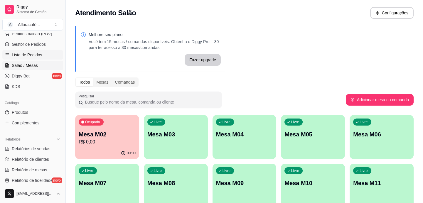
click at [37, 52] on span "Lista de Pedidos" at bounding box center [27, 55] width 31 height 6
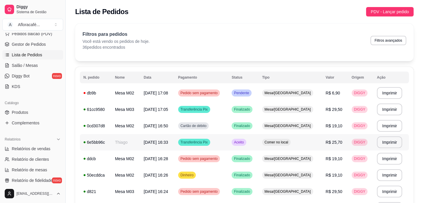
click at [119, 143] on td "Thiago" at bounding box center [126, 142] width 29 height 16
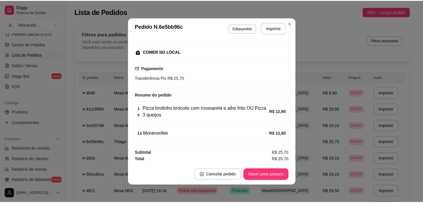
scroll to position [1, 0]
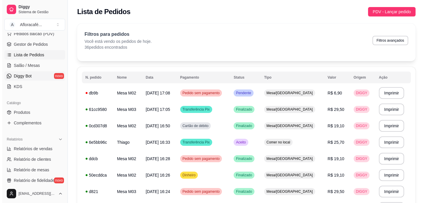
scroll to position [107, 0]
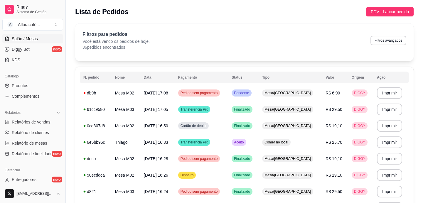
click at [31, 42] on link "Salão / Mesas" at bounding box center [32, 38] width 61 height 9
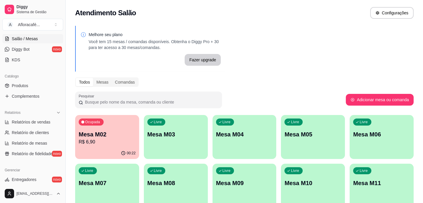
click at [102, 128] on div "Ocupada Mesa M02 R$ 6,90" at bounding box center [107, 131] width 64 height 33
click at [194, 147] on div "Livre Mesa M03" at bounding box center [176, 134] width 62 height 36
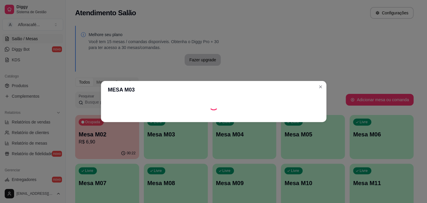
click at [274, 118] on footer at bounding box center [214, 117] width 226 height 9
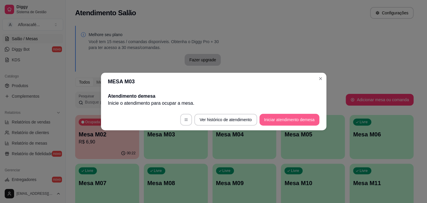
click at [274, 118] on button "Iniciar atendimento de mesa" at bounding box center [290, 120] width 60 height 12
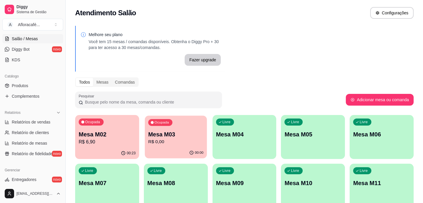
click at [172, 125] on div "Ocupada Mesa M03 R$ 0,00" at bounding box center [176, 132] width 62 height 32
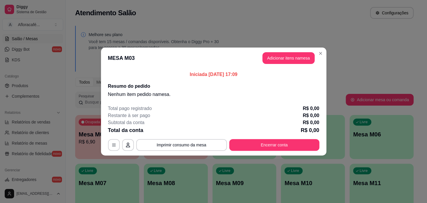
click at [268, 55] on button "Adicionar itens na mesa" at bounding box center [289, 58] width 52 height 12
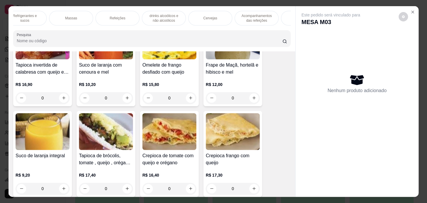
scroll to position [0, 323]
click at [232, 18] on p "Pratos Doces e sobremesas" at bounding box center [222, 18] width 34 height 9
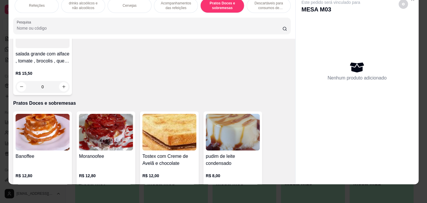
scroll to position [0, 81]
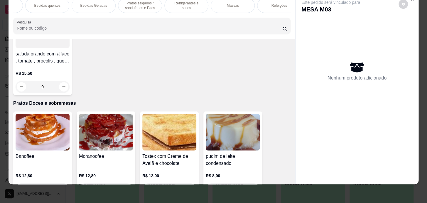
click at [196, 3] on p "Refrigerantes e sucos" at bounding box center [186, 5] width 34 height 9
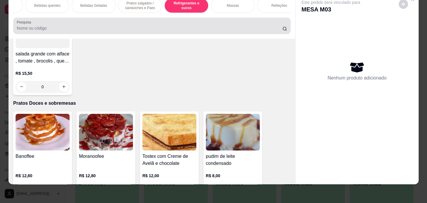
scroll to position [2870, 0]
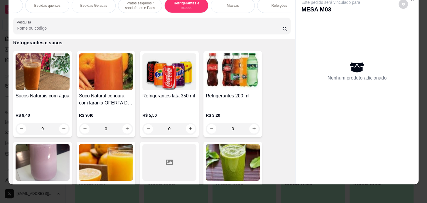
click at [150, 5] on p "Pratos salgados / sanduíches e Paes" at bounding box center [140, 5] width 34 height 9
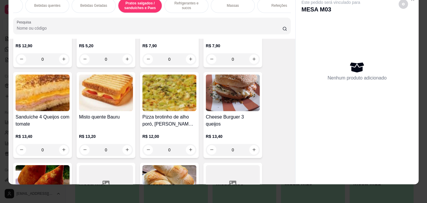
scroll to position [2592, 0]
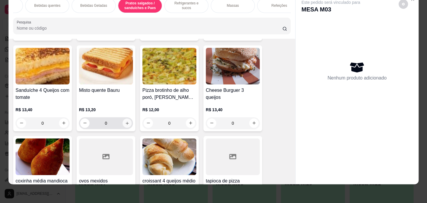
click at [128, 122] on button "increase-product-quantity" at bounding box center [127, 123] width 9 height 9
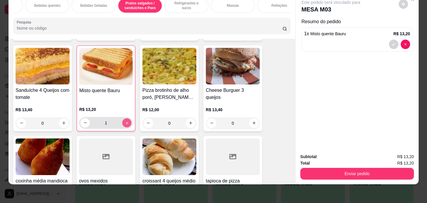
click at [127, 122] on button "increase-product-quantity" at bounding box center [126, 122] width 9 height 9
type input "2"
click at [60, 3] on div "Bebidas quentes" at bounding box center [47, 5] width 44 height 15
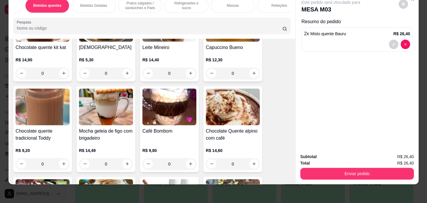
scroll to position [851, 0]
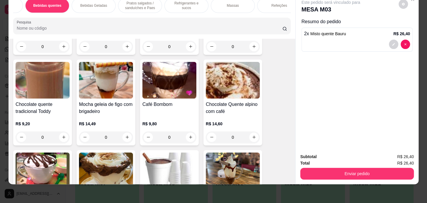
click at [64, 135] on div "0" at bounding box center [43, 138] width 54 height 12
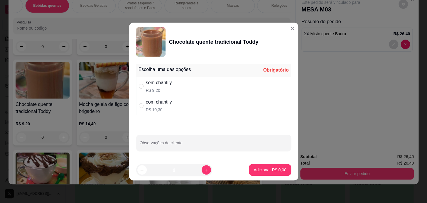
drag, startPoint x: 194, startPoint y: 88, endPoint x: 192, endPoint y: 125, distance: 36.2
click at [194, 89] on div "sem chantily R$ 9,20" at bounding box center [213, 86] width 155 height 19
radio input "true"
click at [202, 168] on button "increase-product-quantity" at bounding box center [206, 169] width 9 height 9
type input "2"
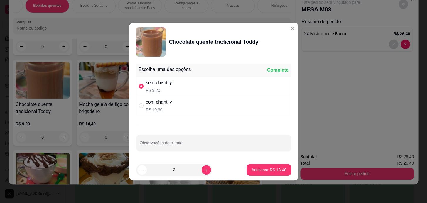
drag, startPoint x: 238, startPoint y: 166, endPoint x: 245, endPoint y: 167, distance: 6.6
click at [239, 166] on footer "2 Adicionar R$ 18,40" at bounding box center [213, 169] width 169 height 21
click at [248, 167] on button "Adicionar R$ 18,40" at bounding box center [269, 169] width 43 height 11
type input "2"
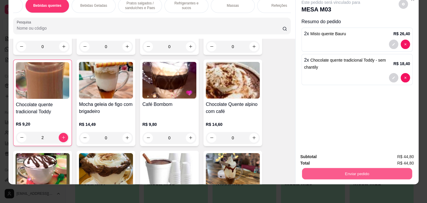
click at [345, 168] on button "Enviar pedido" at bounding box center [357, 173] width 110 height 11
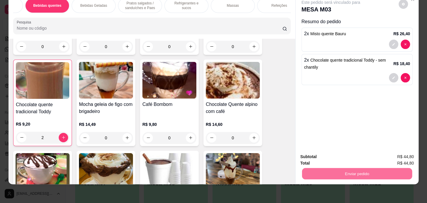
click at [347, 153] on button "Registrar cliente" at bounding box center [360, 155] width 38 height 11
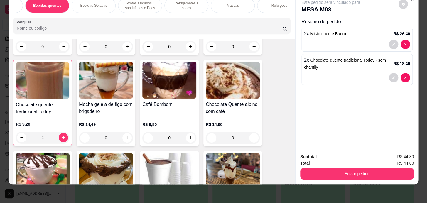
drag, startPoint x: 374, startPoint y: 163, endPoint x: 376, endPoint y: 170, distance: 7.3
click at [376, 169] on div "Enviar pedido" at bounding box center [357, 173] width 114 height 13
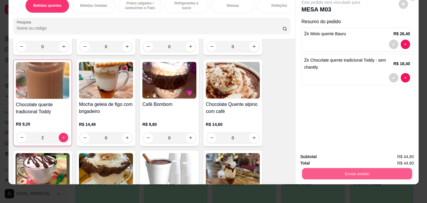
click at [376, 170] on button "Enviar pedido" at bounding box center [357, 173] width 110 height 11
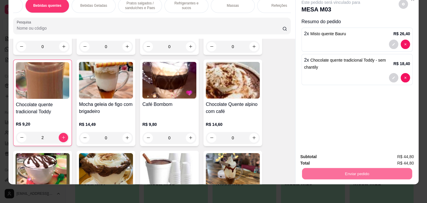
click at [400, 154] on button "Enviar pedido" at bounding box center [398, 155] width 33 height 11
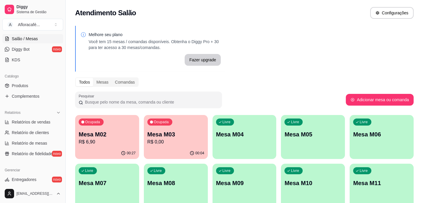
click at [244, 132] on p "Mesa M04" at bounding box center [244, 134] width 57 height 8
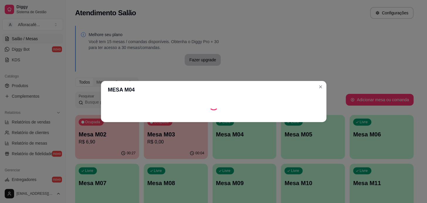
click at [294, 118] on footer at bounding box center [214, 117] width 226 height 9
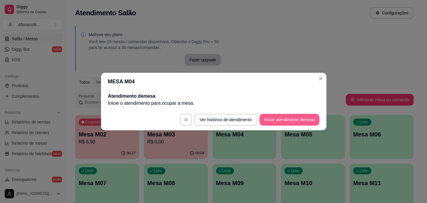
click at [294, 118] on button "Iniciar atendimento de mesa" at bounding box center [290, 120] width 60 height 12
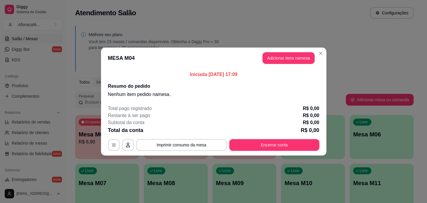
click at [291, 61] on button "Adicionar itens na mesa" at bounding box center [289, 58] width 52 height 12
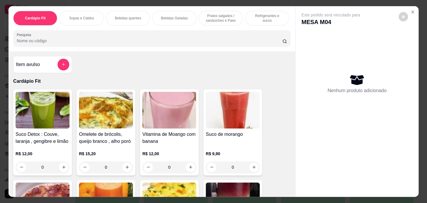
scroll to position [53, 0]
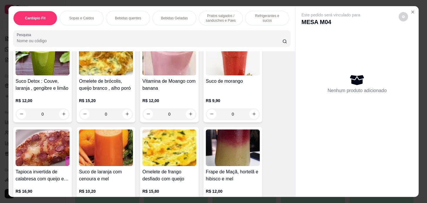
click at [182, 16] on p "Bebidas Geladas" at bounding box center [174, 18] width 27 height 5
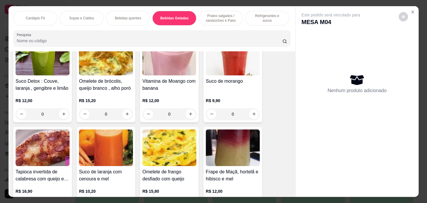
scroll to position [15, 0]
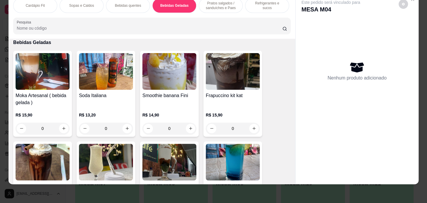
click at [140, 6] on div "Bebidas quentes" at bounding box center [128, 5] width 44 height 15
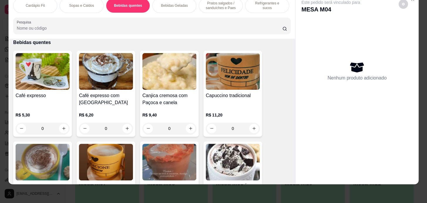
scroll to position [584, 0]
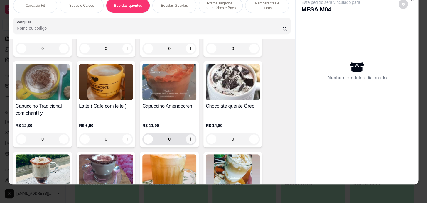
click at [189, 138] on icon "increase-product-quantity" at bounding box center [191, 139] width 4 height 4
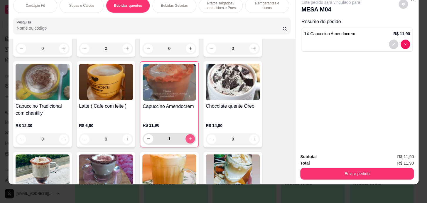
type input "1"
click at [62, 139] on icon "increase-product-quantity" at bounding box center [64, 139] width 4 height 4
type input "1"
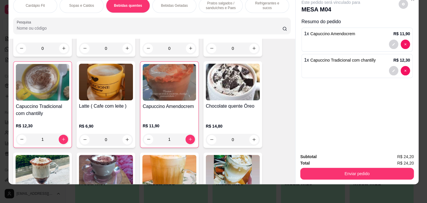
click at [214, 2] on p "Pratos salgados / sanduíches e Paes" at bounding box center [221, 5] width 34 height 9
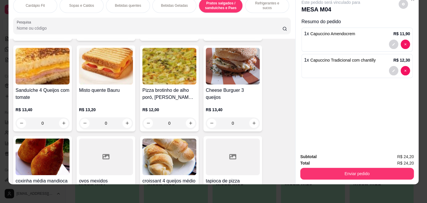
scroll to position [2646, 0]
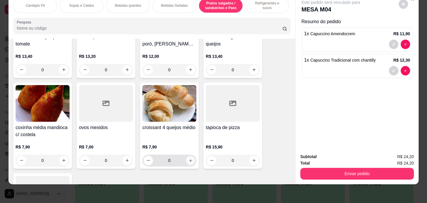
click at [189, 160] on icon "increase-product-quantity" at bounding box center [191, 160] width 4 height 4
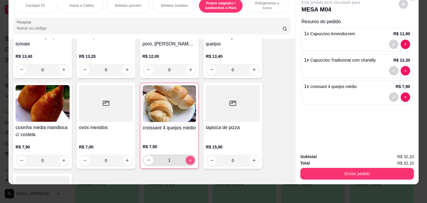
click at [188, 160] on icon "increase-product-quantity" at bounding box center [190, 160] width 4 height 4
type input "2"
click at [388, 168] on button "Enviar pedido" at bounding box center [357, 174] width 114 height 12
click at [379, 170] on button "Enviar pedido" at bounding box center [357, 174] width 114 height 12
click at [340, 167] on div "Enviar pedido" at bounding box center [357, 173] width 114 height 13
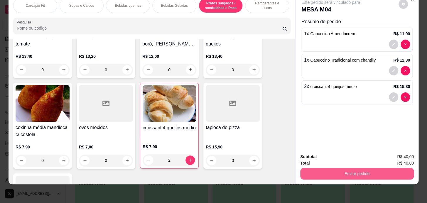
click at [343, 168] on button "Enviar pedido" at bounding box center [357, 174] width 114 height 12
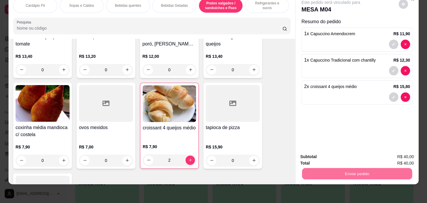
click at [408, 153] on button "Enviar pedido" at bounding box center [399, 155] width 32 height 11
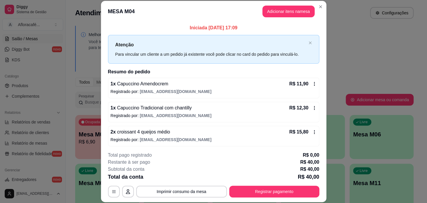
scroll to position [1, 0]
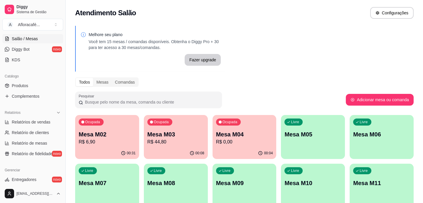
click at [328, 120] on div "Livre Mesa M05" at bounding box center [313, 133] width 64 height 37
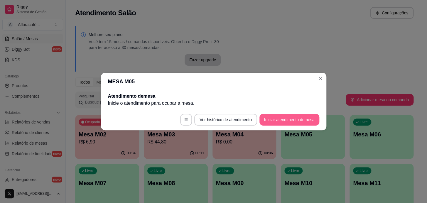
click at [307, 118] on button "Iniciar atendimento de mesa" at bounding box center [290, 120] width 60 height 12
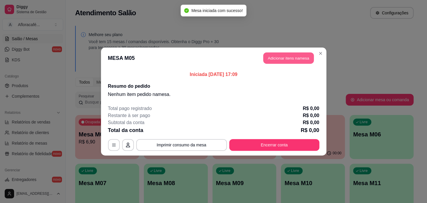
click at [298, 59] on button "Adicionar itens na mesa" at bounding box center [288, 58] width 51 height 11
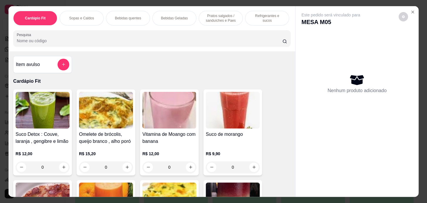
click at [263, 15] on p "Refrigerantes e sucos" at bounding box center [267, 18] width 34 height 9
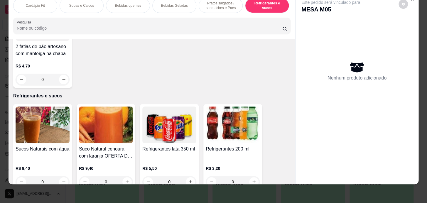
scroll to position [2843, 0]
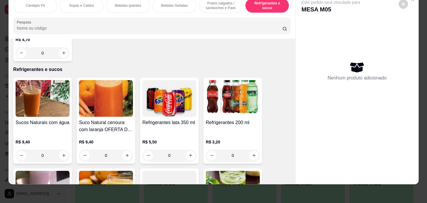
click at [64, 156] on div "0" at bounding box center [43, 156] width 54 height 12
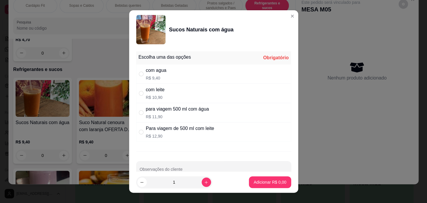
scroll to position [13, 0]
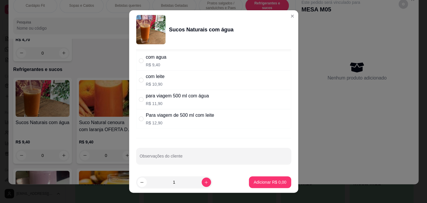
click at [166, 115] on div "Para viagem de 500 ml com leite" at bounding box center [180, 115] width 68 height 7
radio input "true"
click at [168, 101] on p "R$ 11,90" at bounding box center [177, 104] width 63 height 6
radio input "true"
radio input "false"
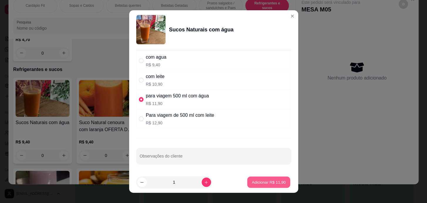
click at [261, 185] on p "Adicionar R$ 11,90" at bounding box center [269, 183] width 34 height 6
type input "1"
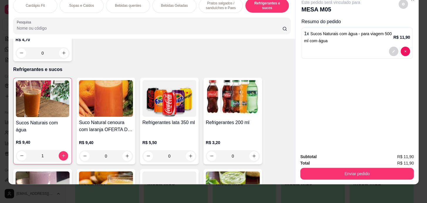
click at [178, 6] on div "Bebidas Geladas" at bounding box center [174, 5] width 44 height 15
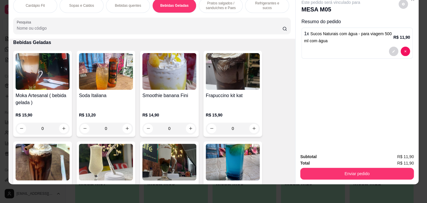
click at [209, 4] on p "Pratos salgados / sanduíches e Paes" at bounding box center [221, 5] width 34 height 9
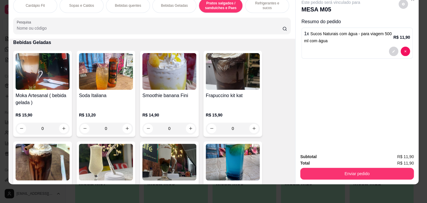
scroll to position [1951, 0]
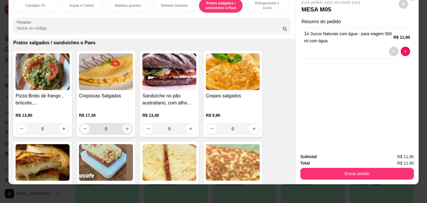
click at [128, 129] on button "increase-product-quantity" at bounding box center [126, 128] width 9 height 9
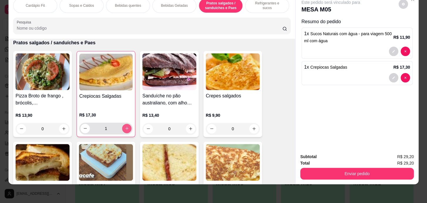
type input "1"
click at [251, 4] on p "Refrigerantes e sucos" at bounding box center [267, 5] width 34 height 9
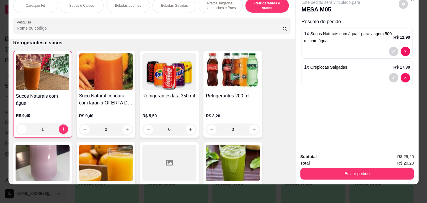
scroll to position [2977, 0]
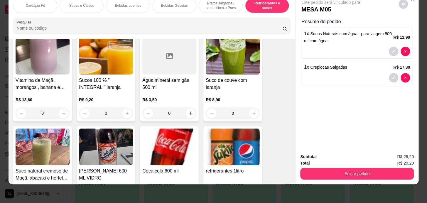
click at [190, 117] on div "0" at bounding box center [169, 114] width 54 height 12
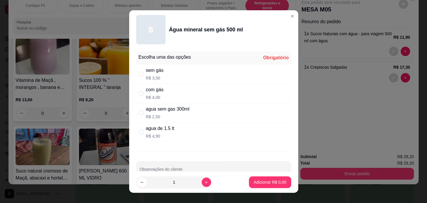
click at [187, 95] on div "com gás R$ 4,00" at bounding box center [213, 93] width 155 height 19
radio input "true"
click at [190, 73] on div "sem gás R$ 3,50" at bounding box center [213, 73] width 155 height 19
radio input "true"
radio input "false"
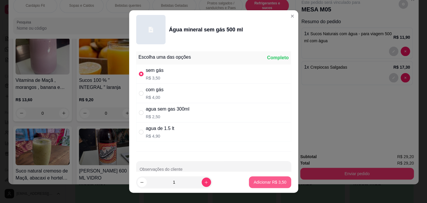
click at [273, 179] on p "Adicionar R$ 3,50" at bounding box center [270, 182] width 33 height 6
type input "1"
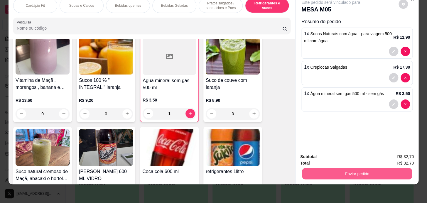
click at [336, 168] on button "Enviar pedido" at bounding box center [357, 173] width 110 height 11
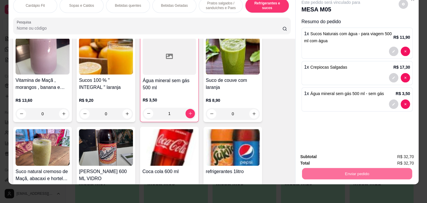
click at [393, 155] on button "Enviar pedido" at bounding box center [399, 155] width 32 height 11
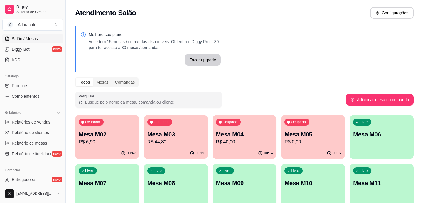
click at [172, 147] on button "Ocupada Mesa M03 R$ 44,80 00:19" at bounding box center [176, 137] width 64 height 44
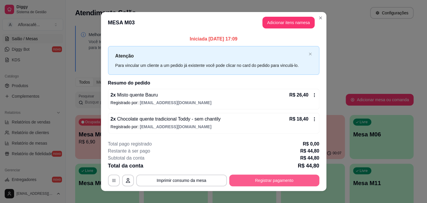
click at [278, 181] on button "Registrar pagamento" at bounding box center [274, 181] width 90 height 12
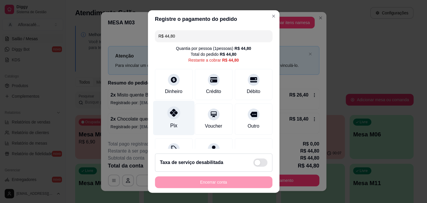
click at [162, 124] on div "Pix" at bounding box center [173, 118] width 41 height 34
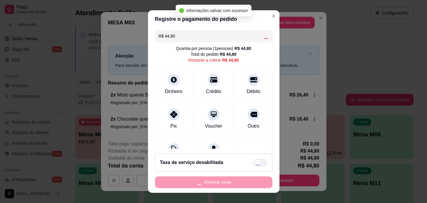
type input "R$ 0,00"
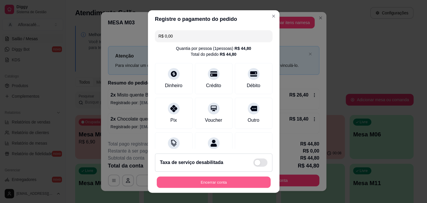
click at [243, 181] on button "Encerrar conta" at bounding box center [214, 182] width 114 height 11
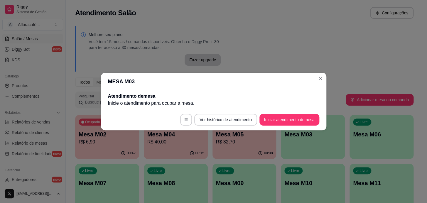
click at [255, 72] on div "MESA M03 Atendimento de mesa Inicie o atendimento para ocupar a mesa . Ver hist…" at bounding box center [213, 101] width 427 height 203
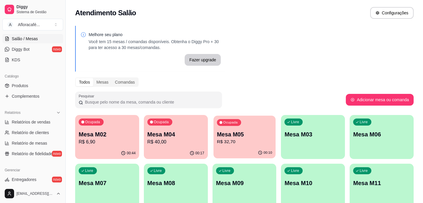
click at [261, 141] on p "R$ 32,70" at bounding box center [244, 142] width 55 height 7
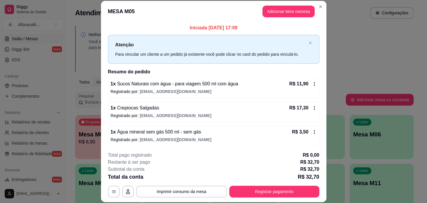
scroll to position [1, 0]
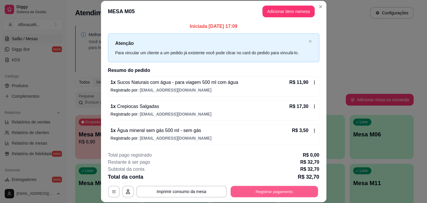
click at [279, 187] on button "Registrar pagamento" at bounding box center [275, 191] width 88 height 11
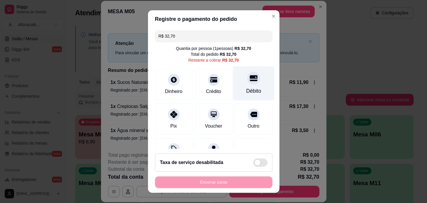
click at [250, 80] on icon at bounding box center [254, 78] width 8 height 6
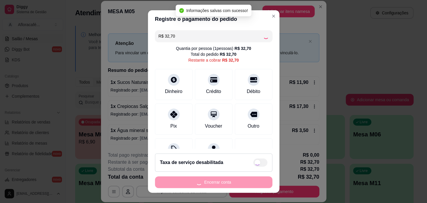
type input "R$ 0,00"
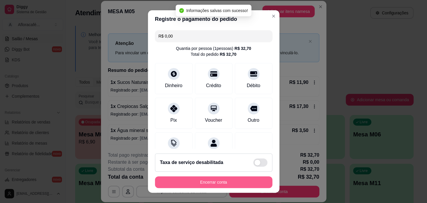
click at [224, 179] on button "Encerrar conta" at bounding box center [213, 183] width 117 height 12
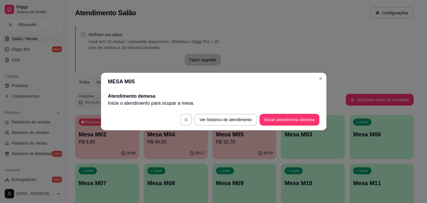
scroll to position [0, 0]
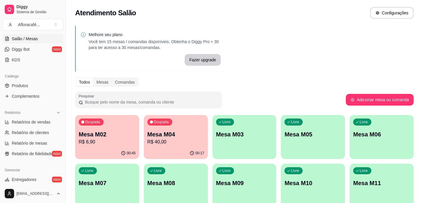
click at [164, 143] on p "R$ 40,00" at bounding box center [175, 142] width 57 height 7
click at [188, 151] on div "00:18" at bounding box center [176, 153] width 64 height 11
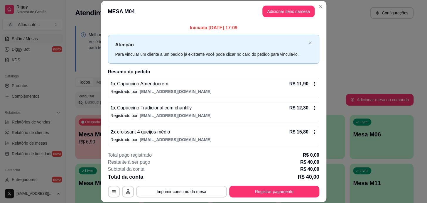
scroll to position [1, 0]
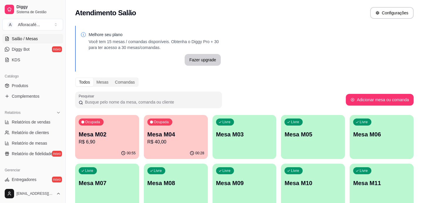
click at [178, 142] on p "R$ 40,00" at bounding box center [175, 142] width 57 height 7
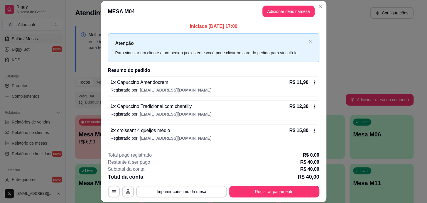
click at [274, 180] on div "Total da conta R$ 40,00" at bounding box center [213, 177] width 211 height 8
click at [272, 189] on button "Registrar pagamento" at bounding box center [274, 192] width 90 height 12
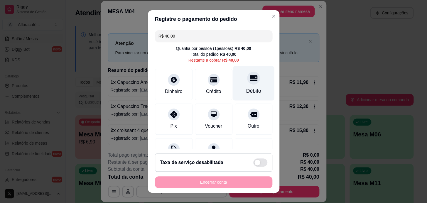
click at [262, 85] on div "Débito" at bounding box center [253, 83] width 41 height 34
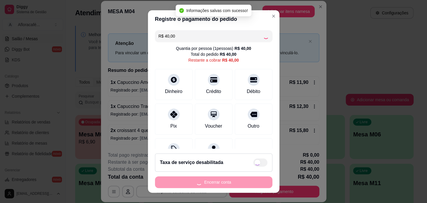
type input "R$ 0,00"
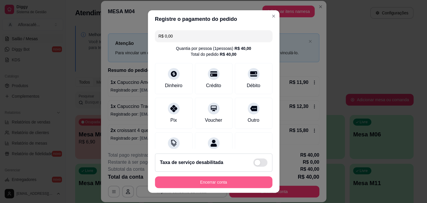
click at [247, 179] on button "Encerrar conta" at bounding box center [213, 183] width 117 height 12
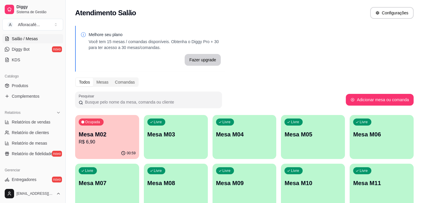
scroll to position [53, 0]
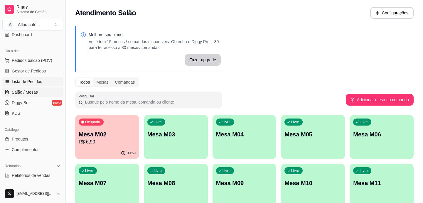
click at [30, 82] on span "Lista de Pedidos" at bounding box center [27, 82] width 31 height 6
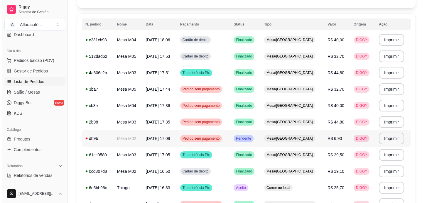
scroll to position [107, 0]
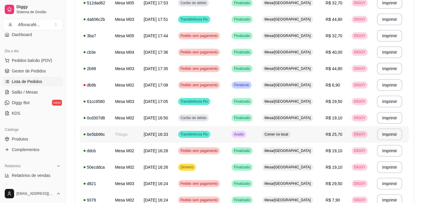
click at [130, 130] on td "Thiago" at bounding box center [126, 134] width 29 height 16
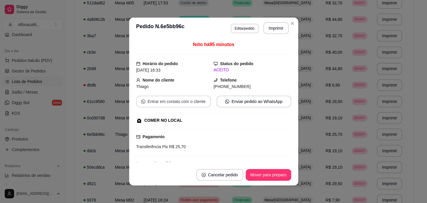
scroll to position [68, 0]
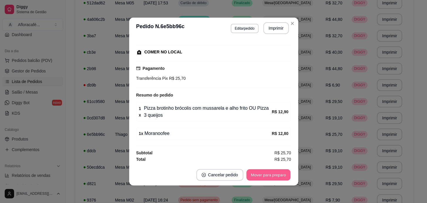
click at [253, 170] on button "Mover para preparo" at bounding box center [268, 174] width 44 height 11
click at [250, 174] on button "Mover para retirada disponível" at bounding box center [258, 174] width 63 height 11
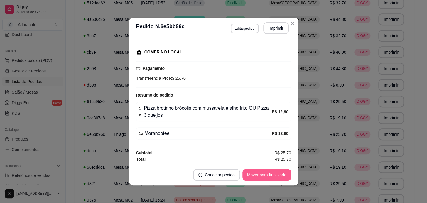
click at [255, 170] on button "Mover para finalizado" at bounding box center [267, 175] width 49 height 12
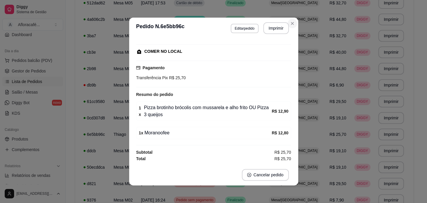
scroll to position [55, 0]
